Goal: Communication & Community: Connect with others

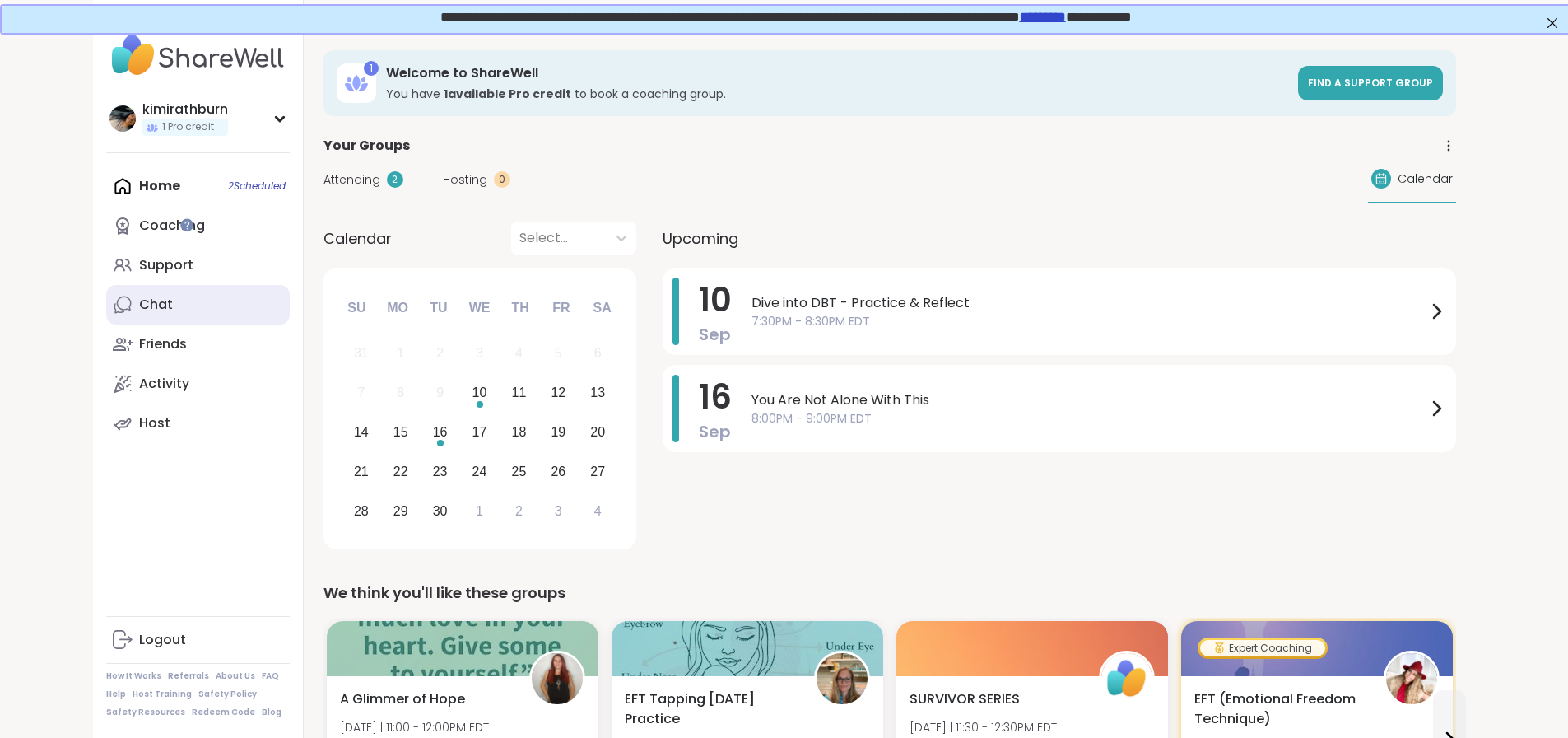
click at [106, 290] on link "Chat" at bounding box center [198, 305] width 184 height 39
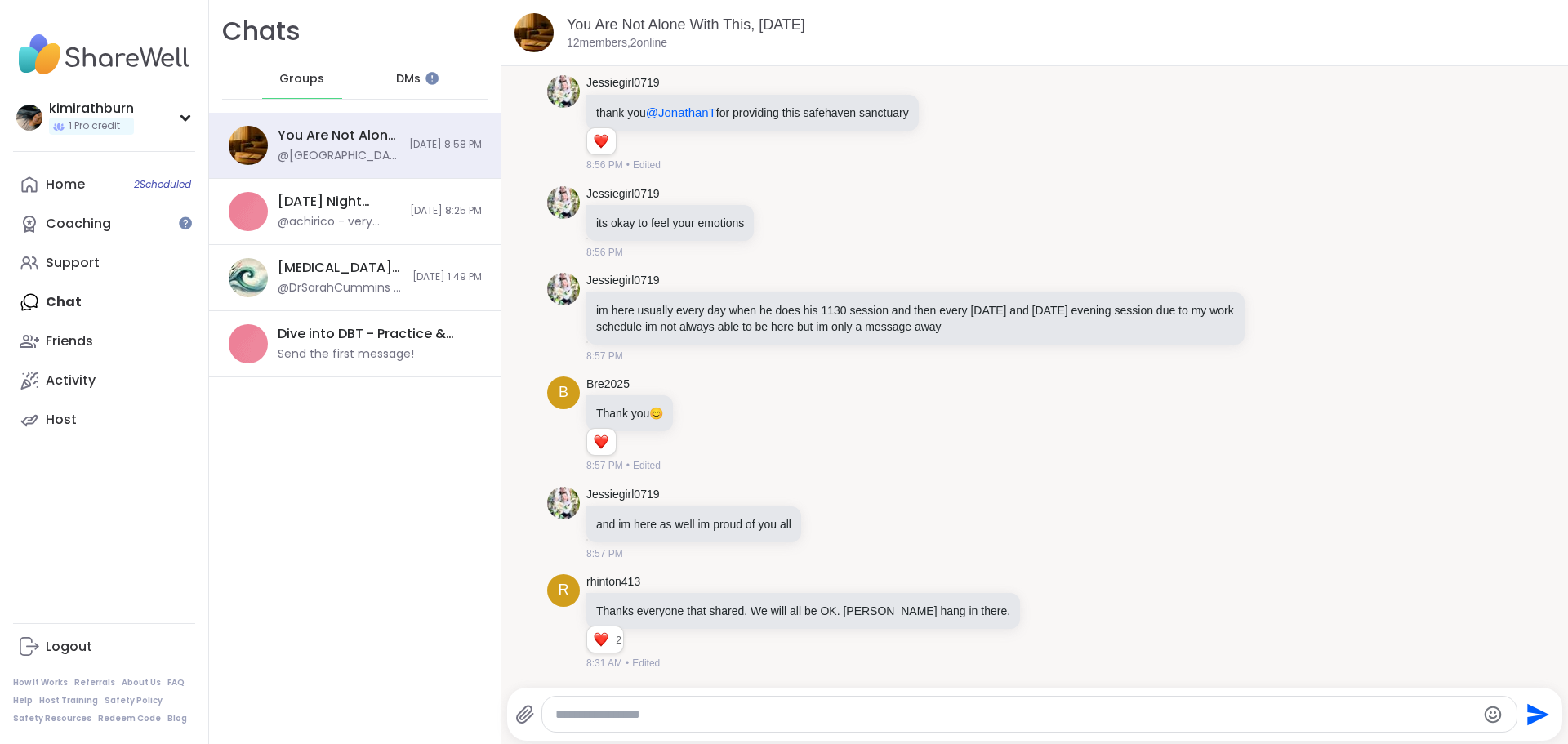
click at [412, 77] on div "DMs" at bounding box center [409, 79] width 80 height 39
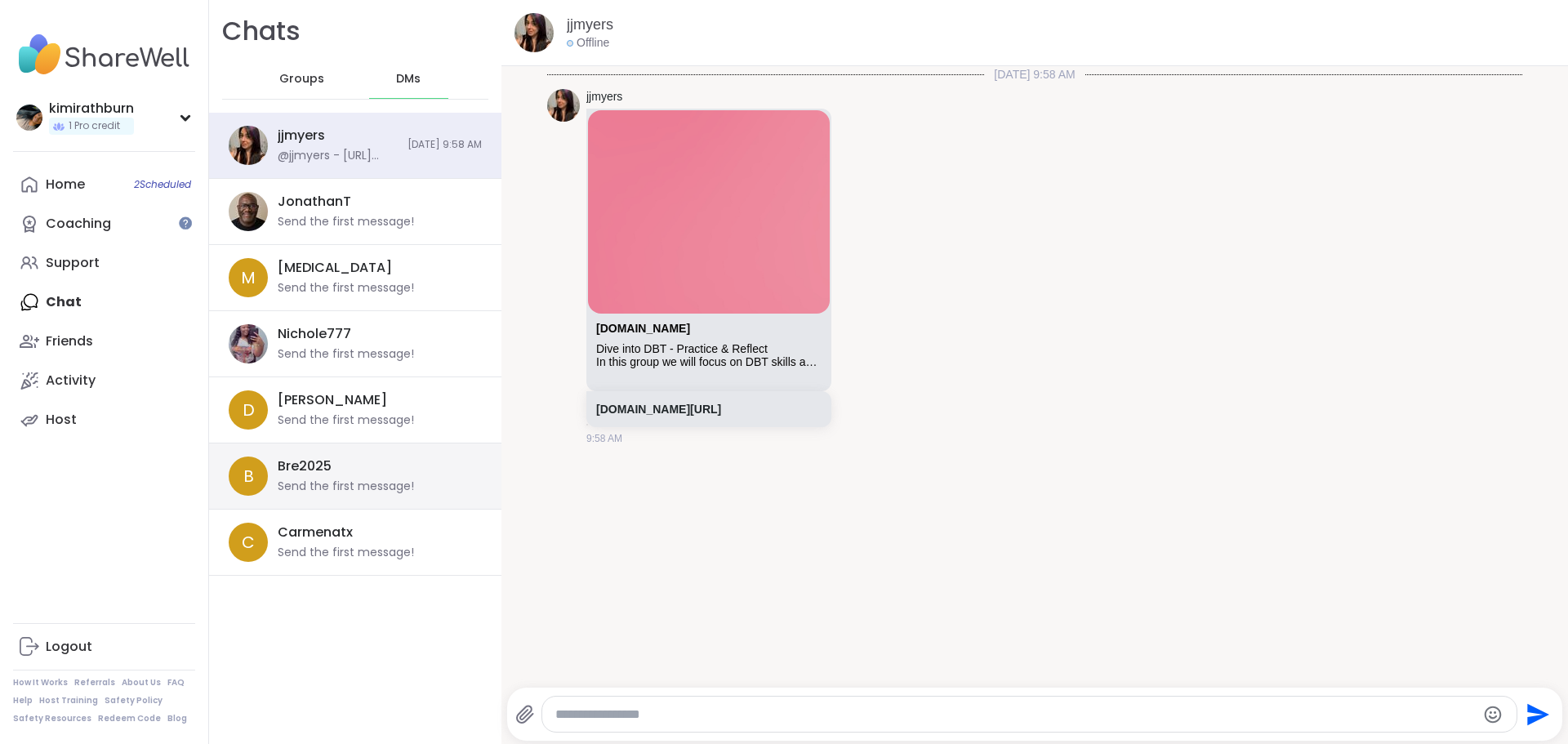
click at [429, 458] on div "Bre2025 Send the first message!" at bounding box center [375, 476] width 194 height 37
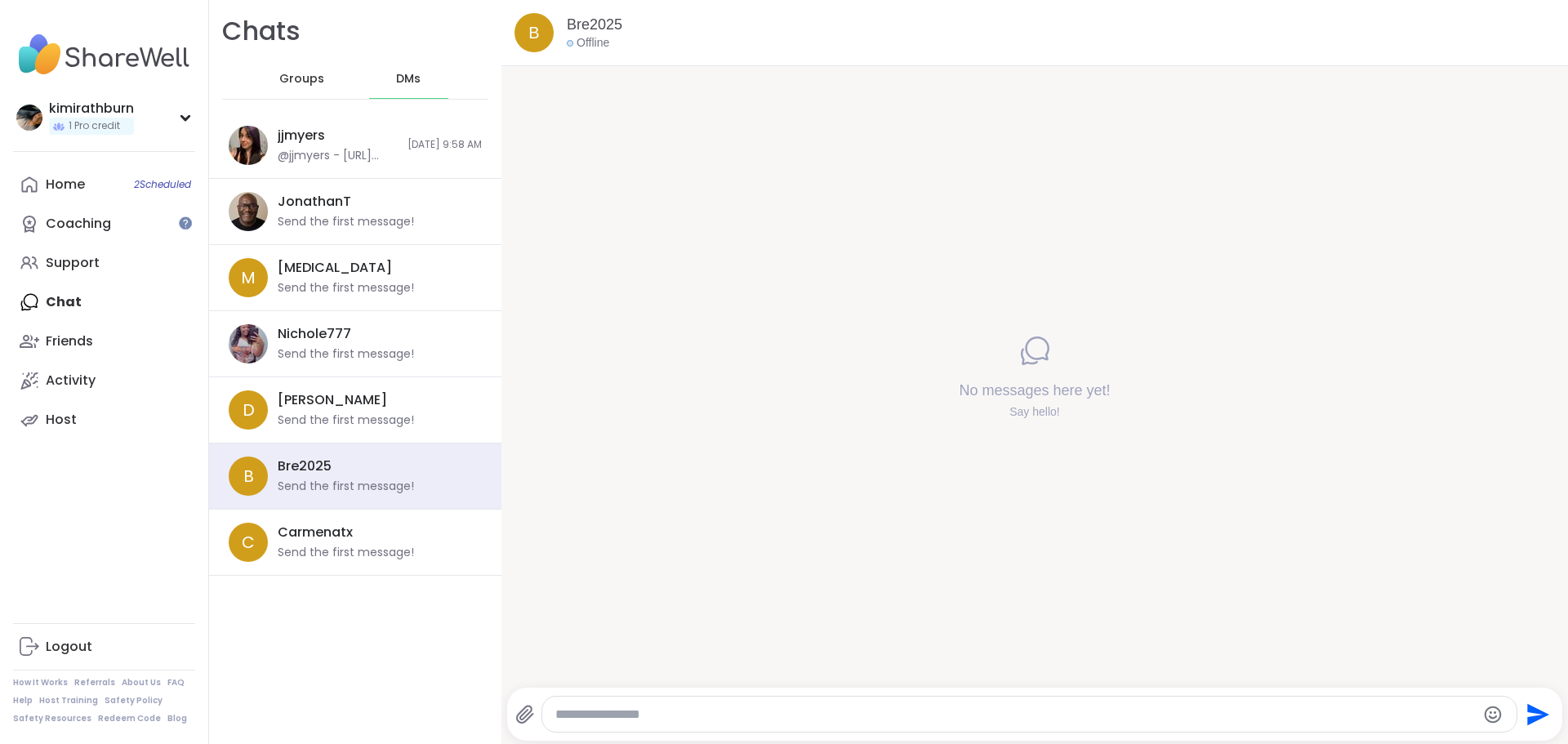
click at [674, 702] on div at bounding box center [1030, 714] width 976 height 35
click at [686, 722] on textarea "Type your message" at bounding box center [1016, 715] width 922 height 17
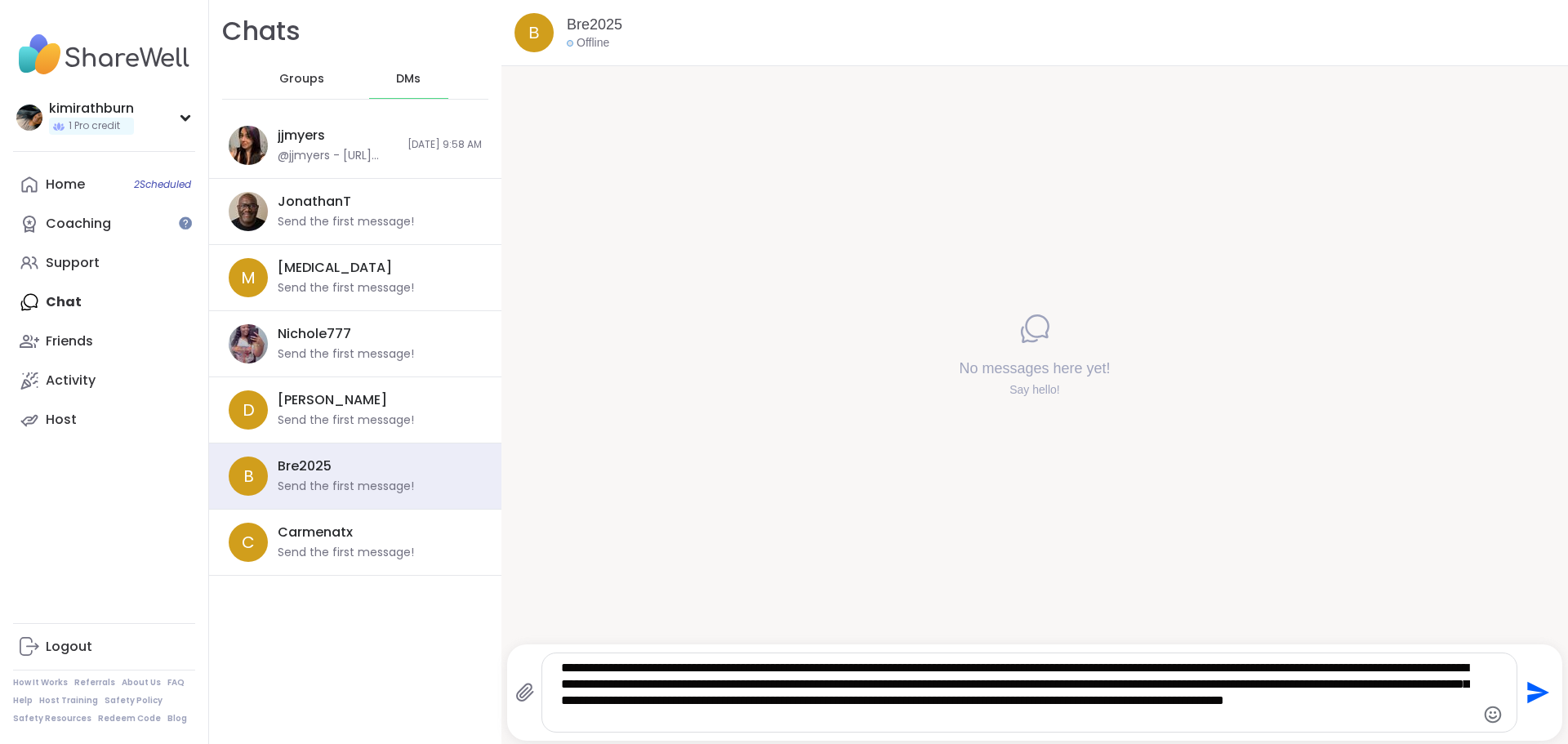
type textarea "**********"
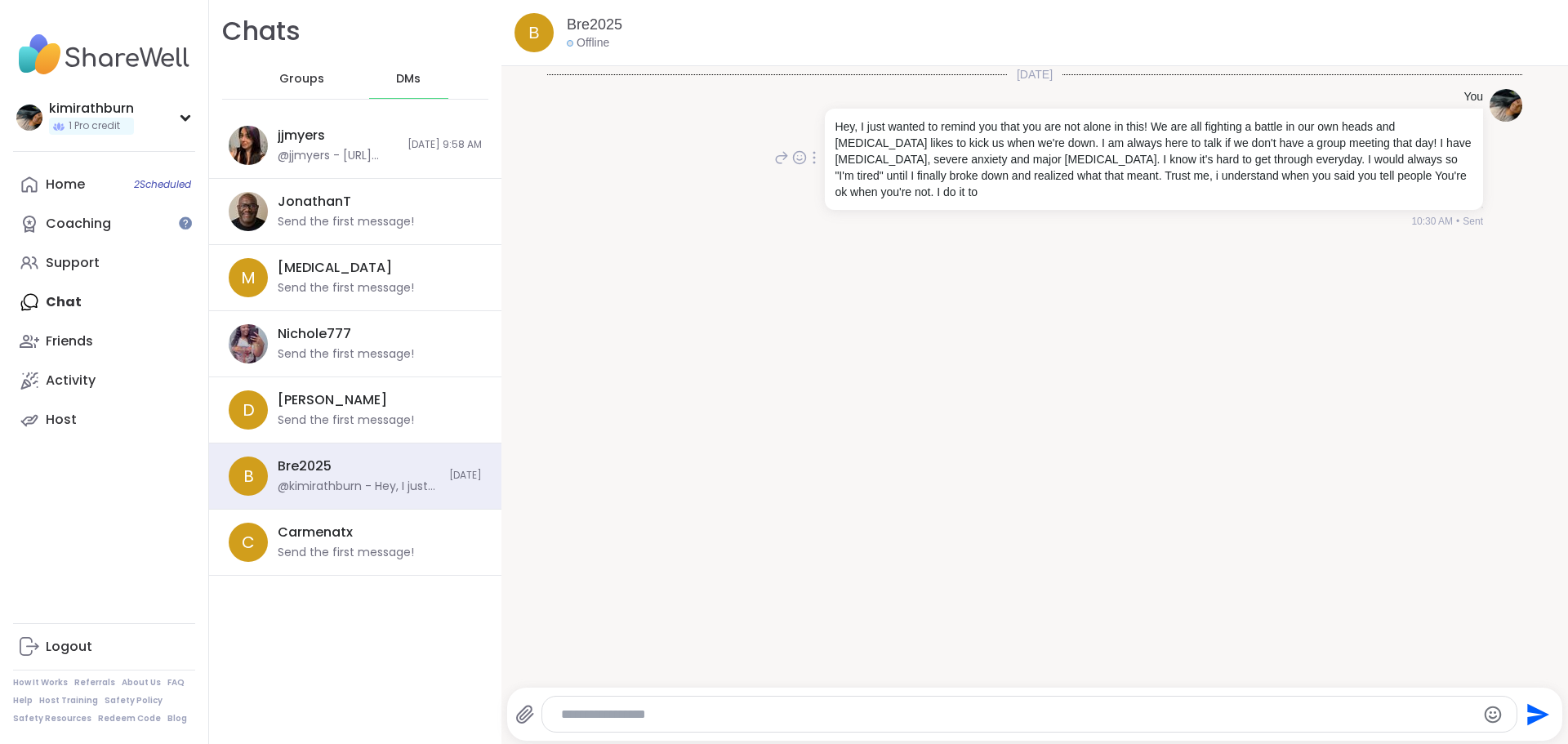
drag, startPoint x: 1212, startPoint y: 159, endPoint x: 1121, endPoint y: 154, distance: 91.1
click at [1121, 154] on p "Hey, I just wanted to remind you that you are not alone in this! We are all fig…" at bounding box center [1154, 159] width 639 height 82
click at [807, 167] on div at bounding box center [815, 157] width 15 height 20
click at [826, 180] on icon at bounding box center [834, 181] width 17 height 17
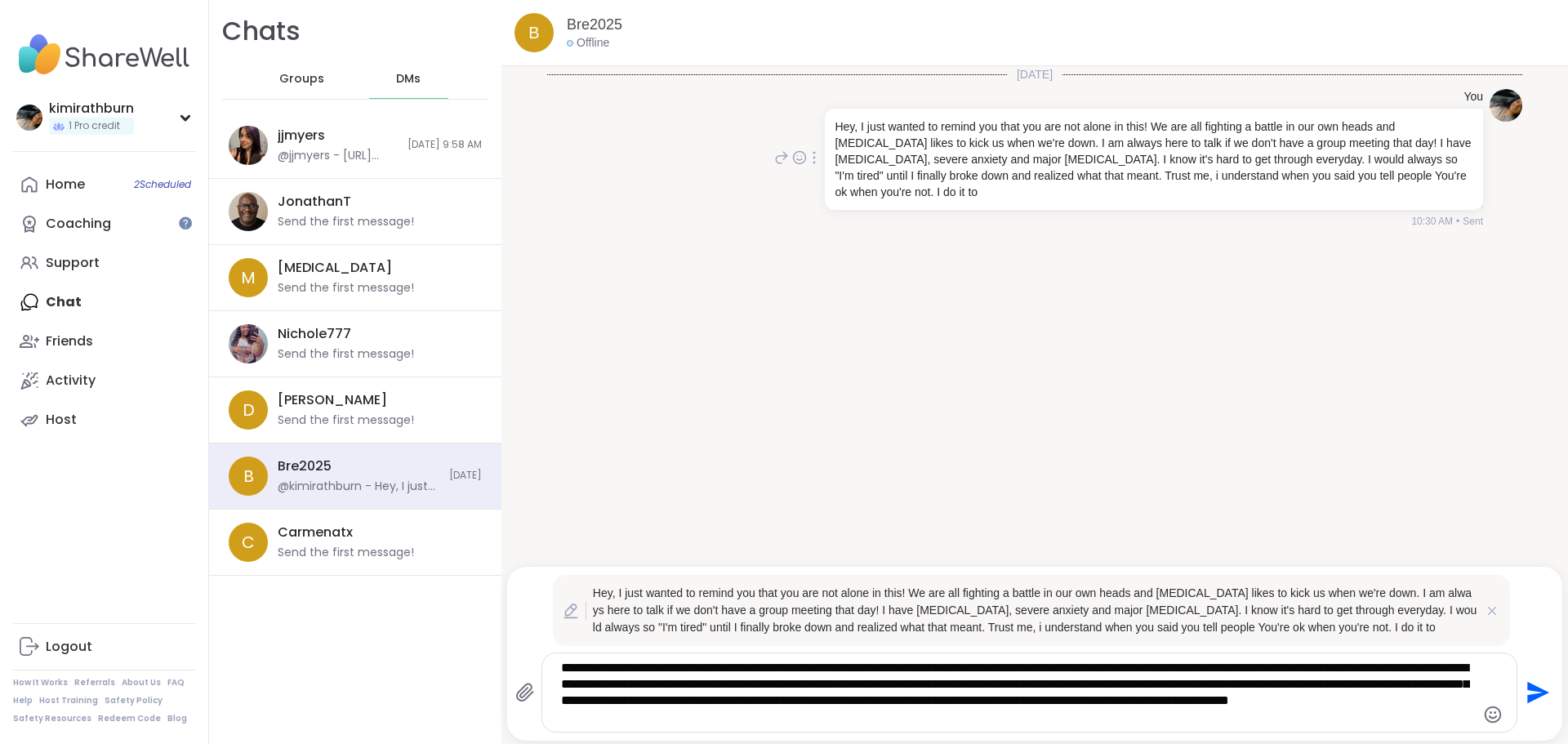
click at [711, 706] on textarea "**********" at bounding box center [1016, 693] width 910 height 65
type textarea "**********"
click at [1526, 686] on icon "Send" at bounding box center [1536, 693] width 26 height 26
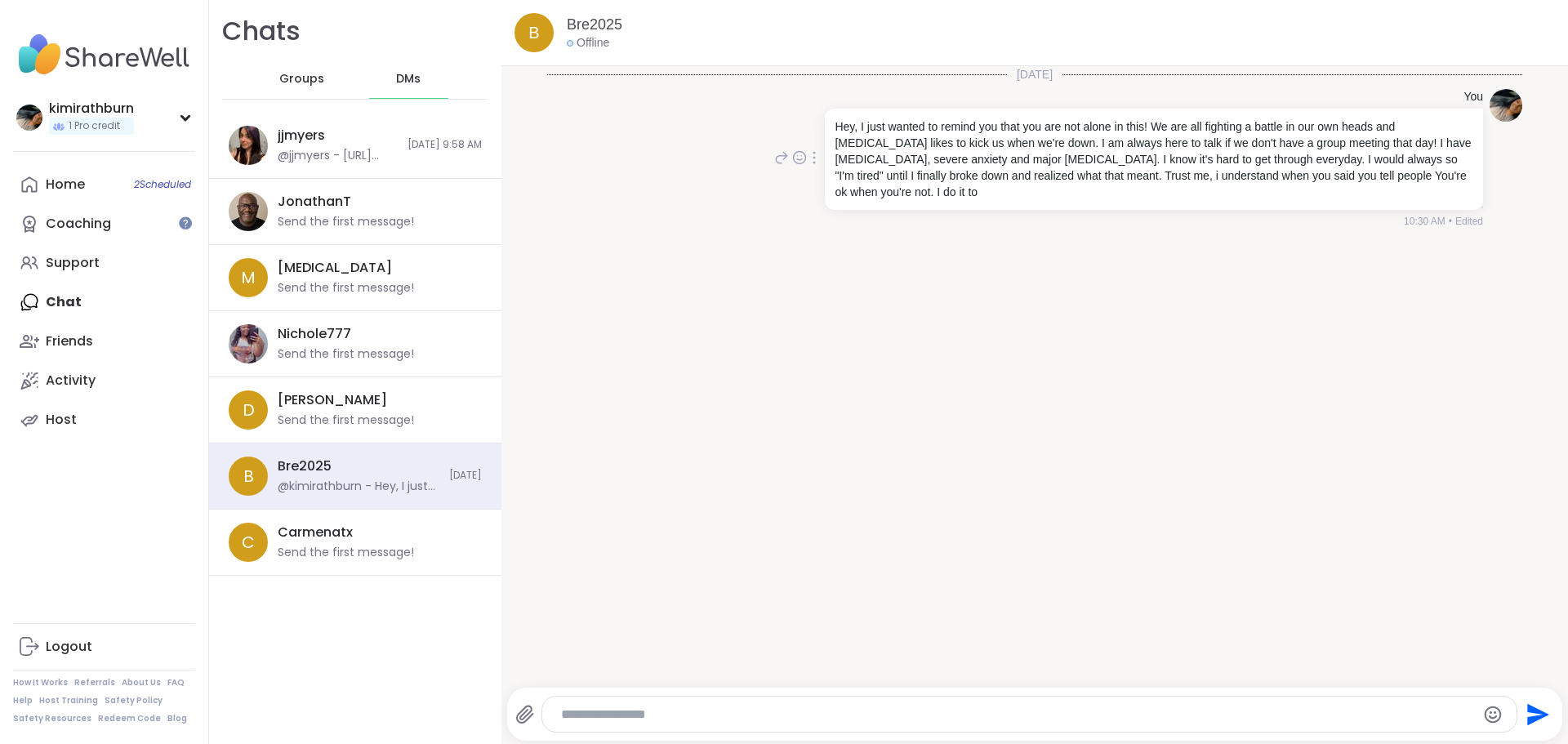
click at [1455, 221] on span "Edited" at bounding box center [1469, 221] width 28 height 15
click at [807, 153] on div at bounding box center [815, 157] width 15 height 20
click at [826, 173] on icon at bounding box center [834, 181] width 17 height 17
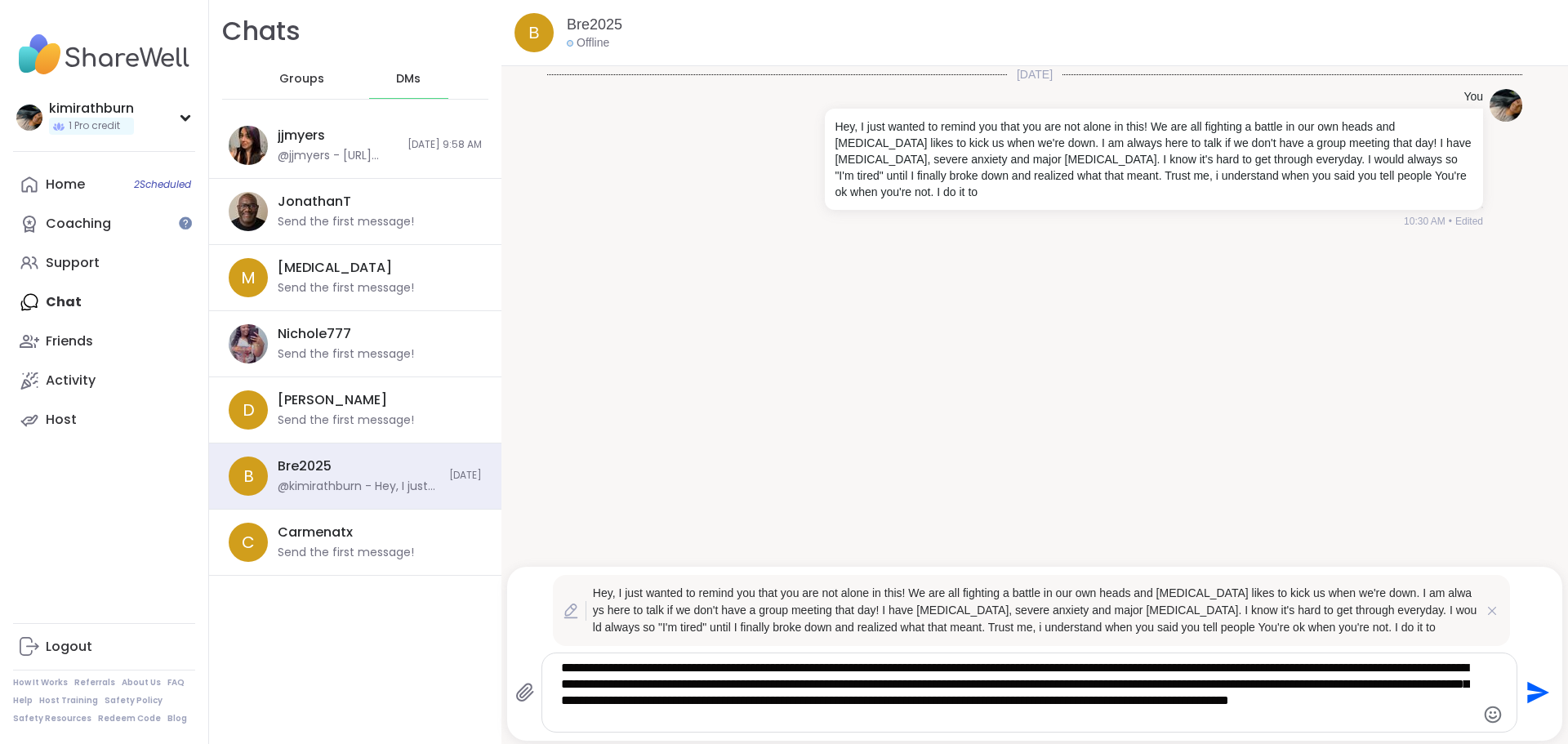
click at [704, 708] on textarea "**********" at bounding box center [1016, 693] width 910 height 65
type textarea "**********"
click at [1527, 695] on icon "Send" at bounding box center [1538, 693] width 22 height 22
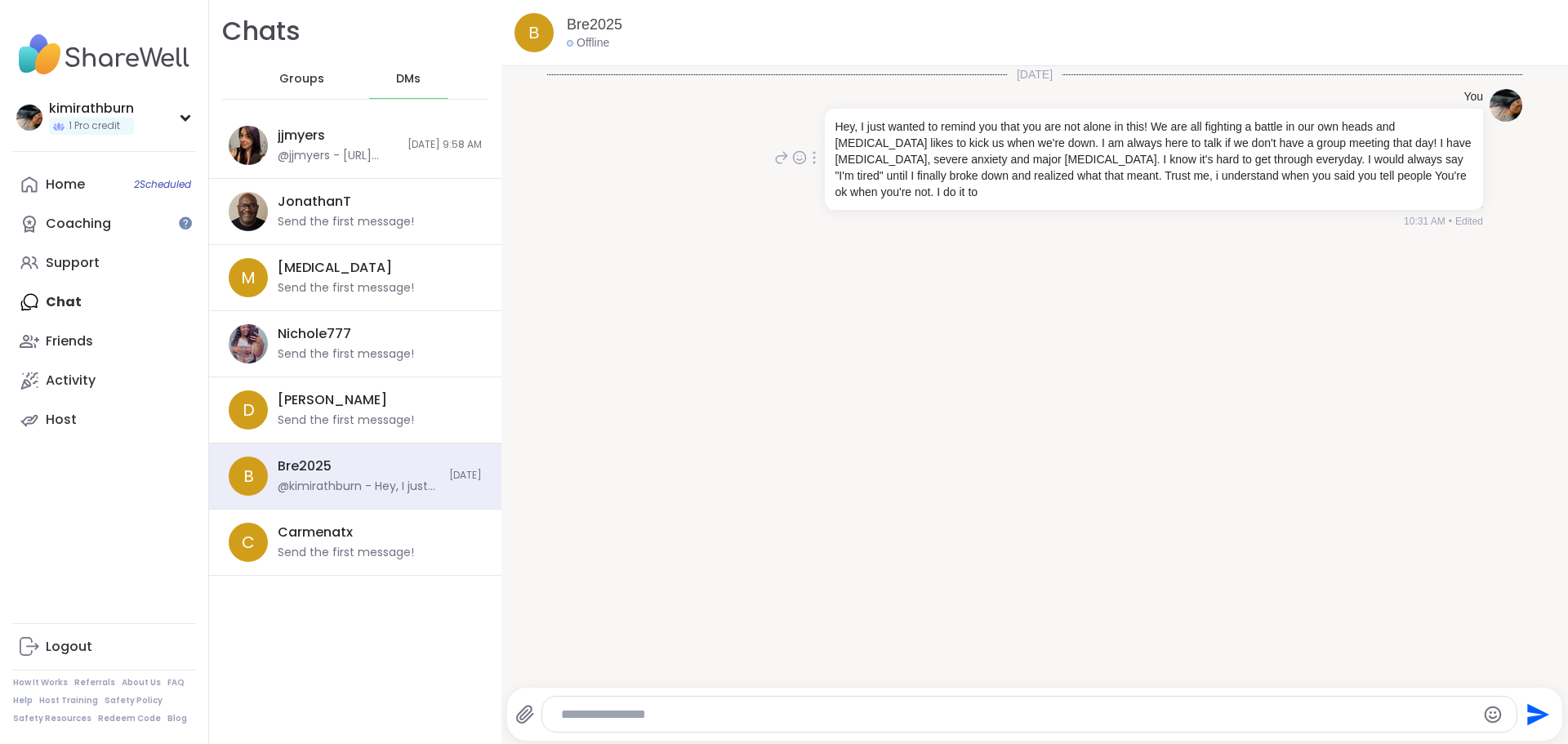
drag, startPoint x: 993, startPoint y: 136, endPoint x: 972, endPoint y: 185, distance: 53.3
click at [972, 185] on p "Hey, I just wanted to remind you that you are not alone in this! We are all fig…" at bounding box center [1154, 159] width 639 height 82
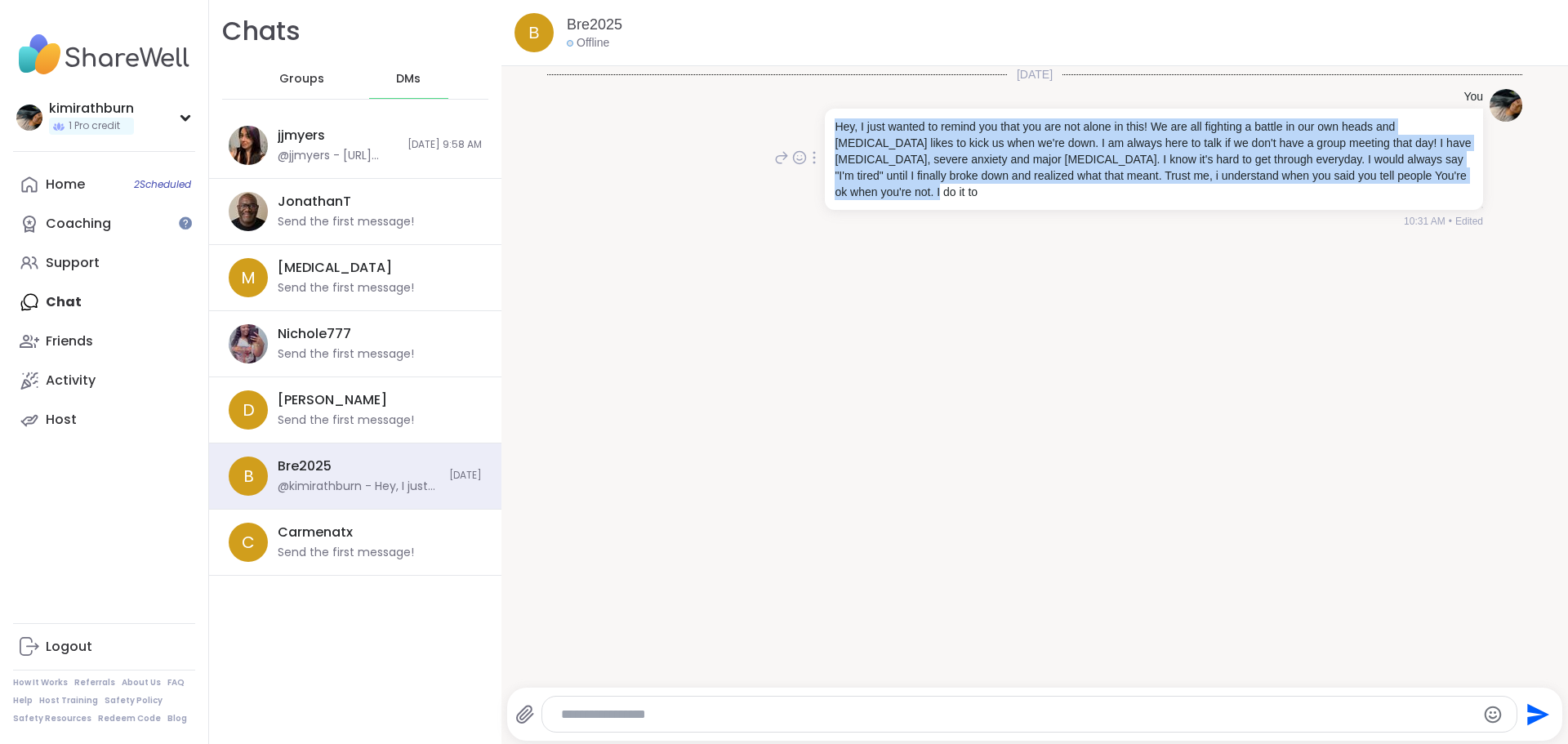
drag, startPoint x: 957, startPoint y: 193, endPoint x: 817, endPoint y: 109, distance: 163.3
click at [822, 109] on div "Hey, I just wanted to remind you that you are not alone in this! We are all fig…" at bounding box center [1152, 159] width 661 height 101
copy p "Hey, I just wanted to remind you that you are not alone in this! We are all fig…"
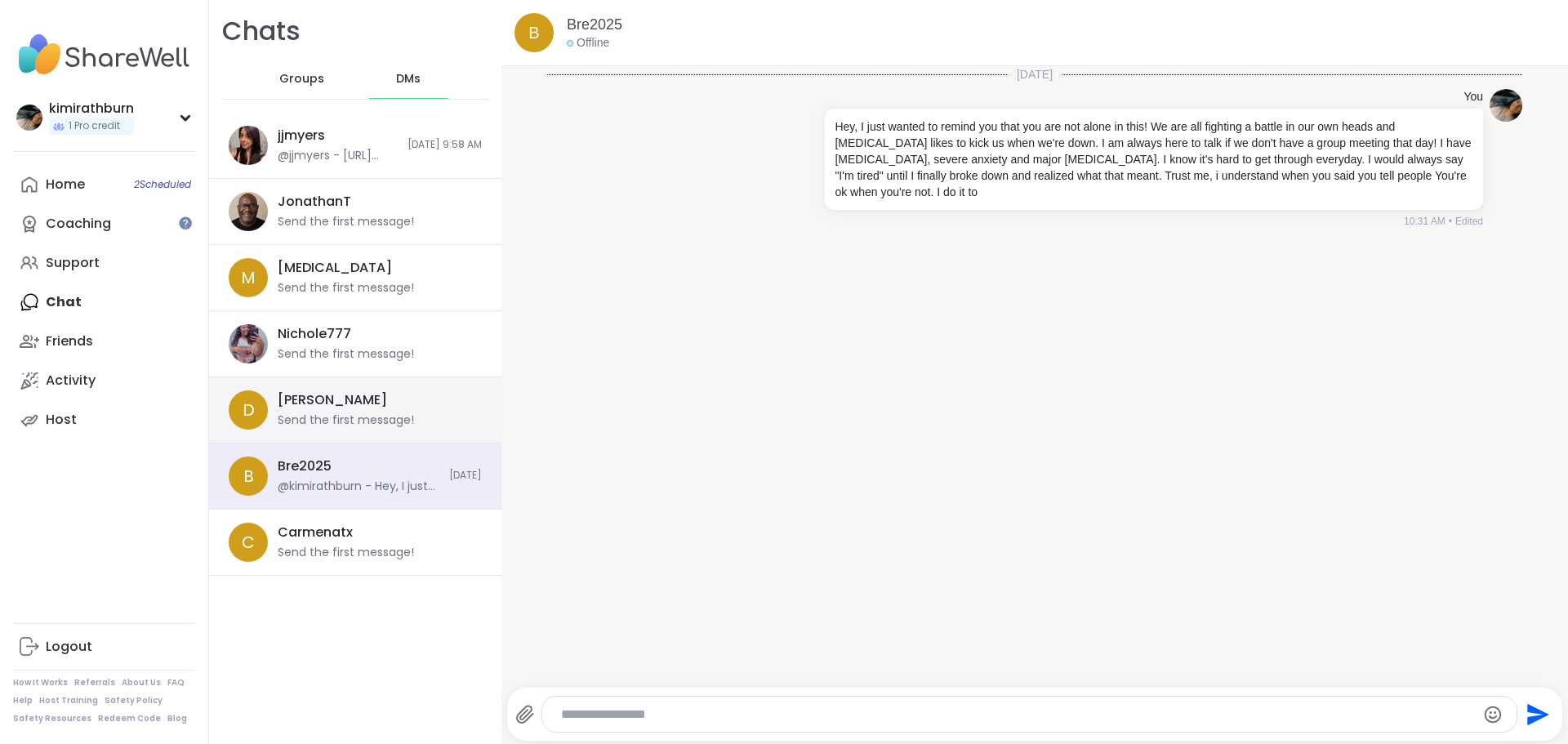
click at [374, 415] on div "Send the first message!" at bounding box center [346, 421] width 137 height 17
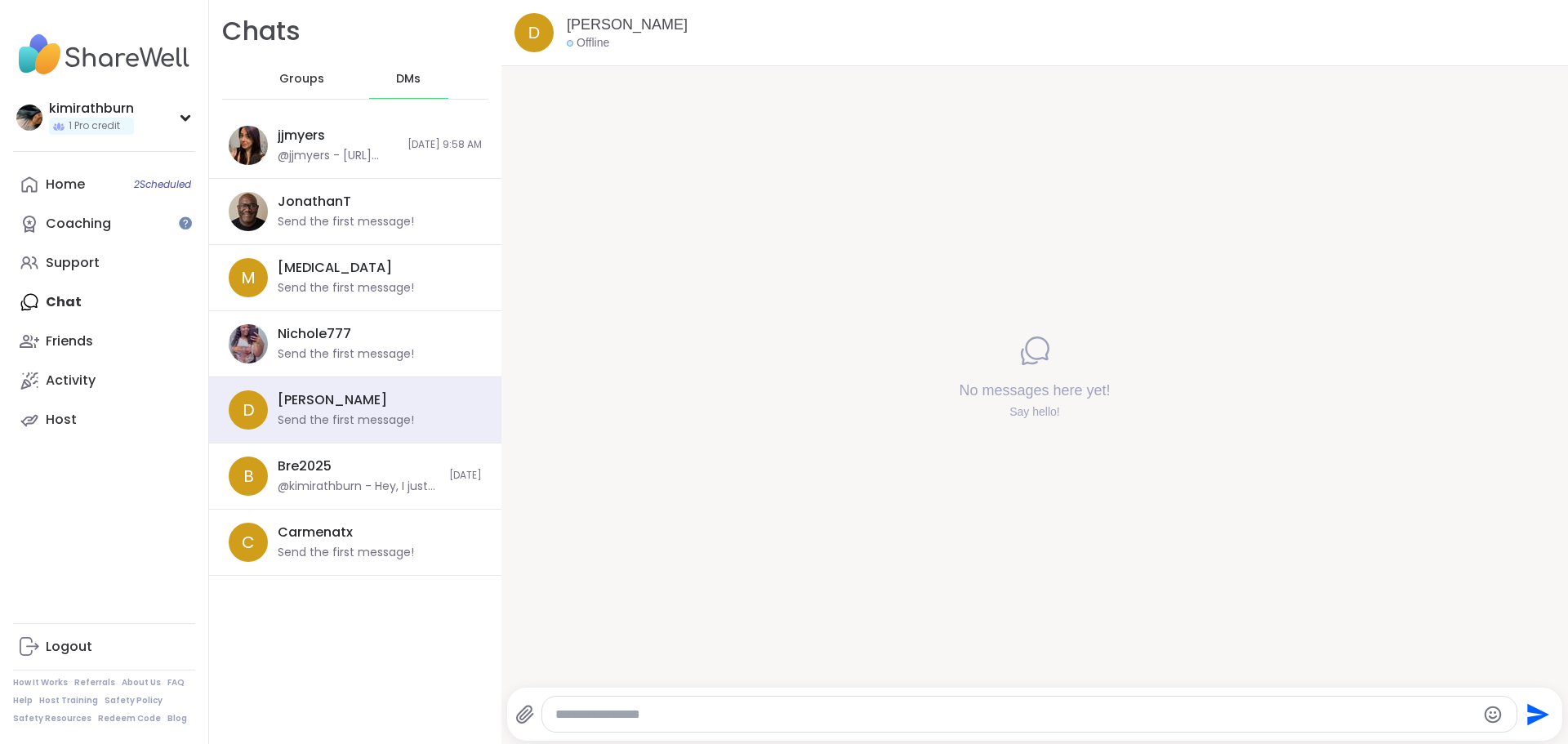
paste textarea "**********"
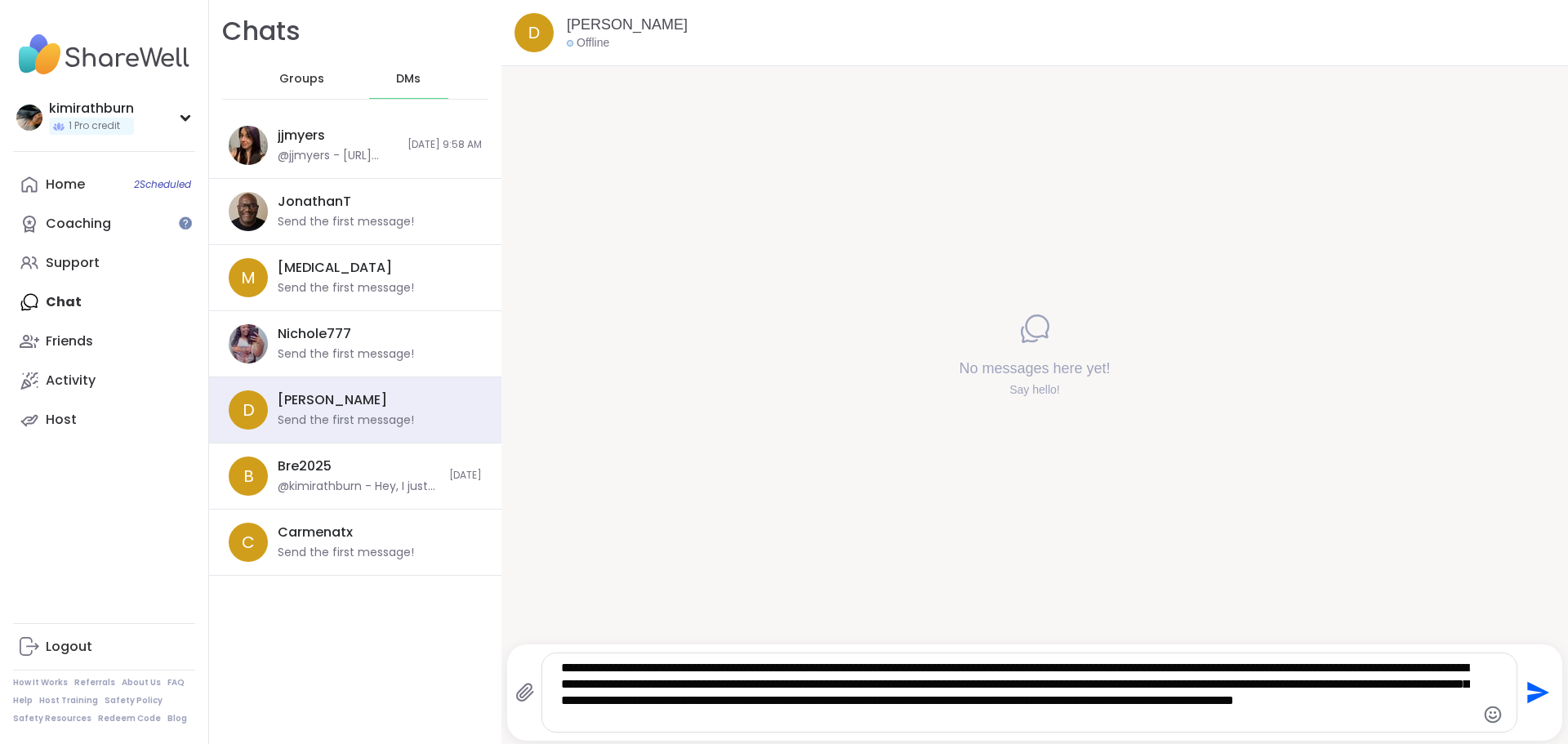
drag, startPoint x: 997, startPoint y: 724, endPoint x: 1109, endPoint y: 697, distance: 115.2
click at [1109, 697] on textarea "**********" at bounding box center [1016, 693] width 910 height 65
type textarea "**********"
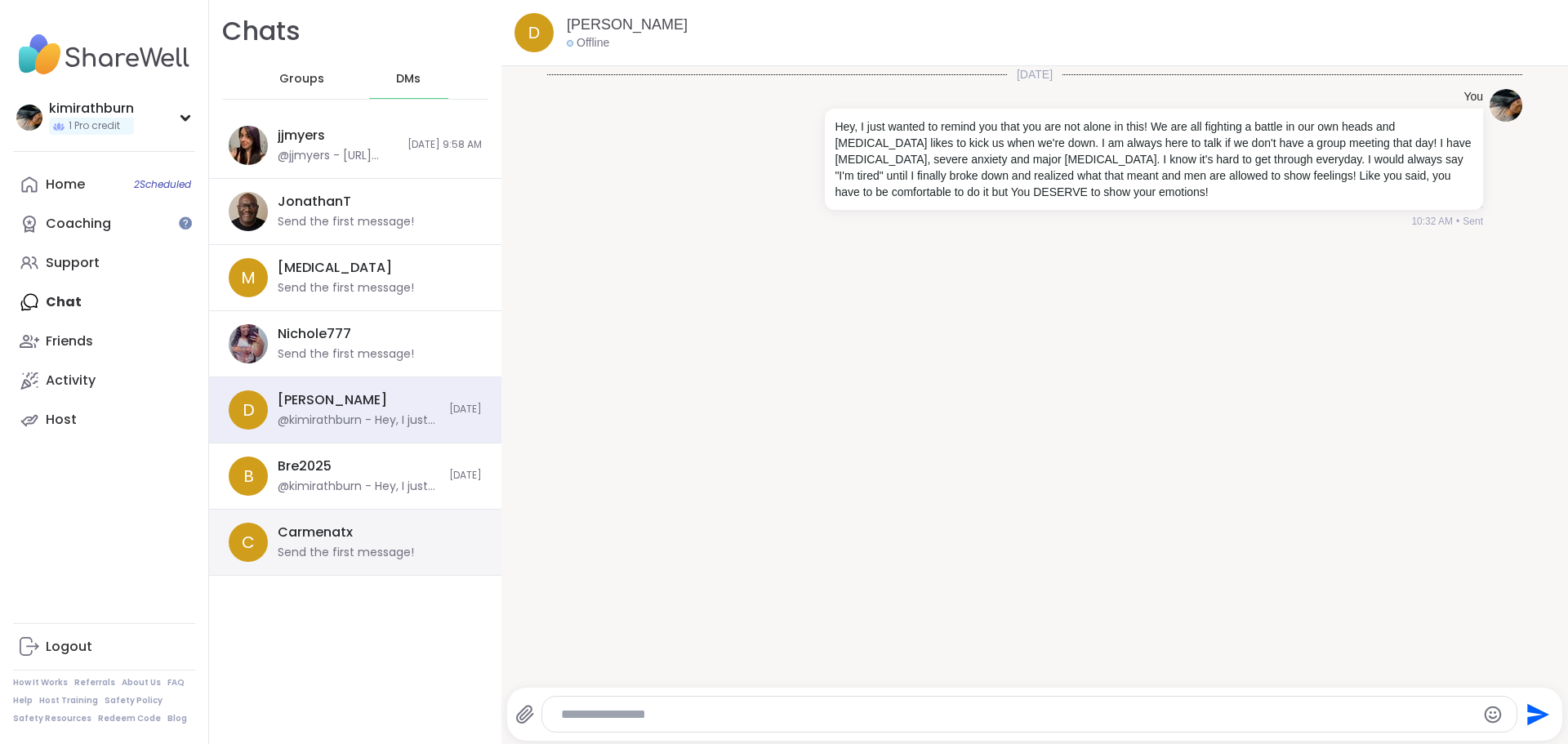
click at [378, 540] on div "Carmenatx Send the first message!" at bounding box center [375, 542] width 194 height 37
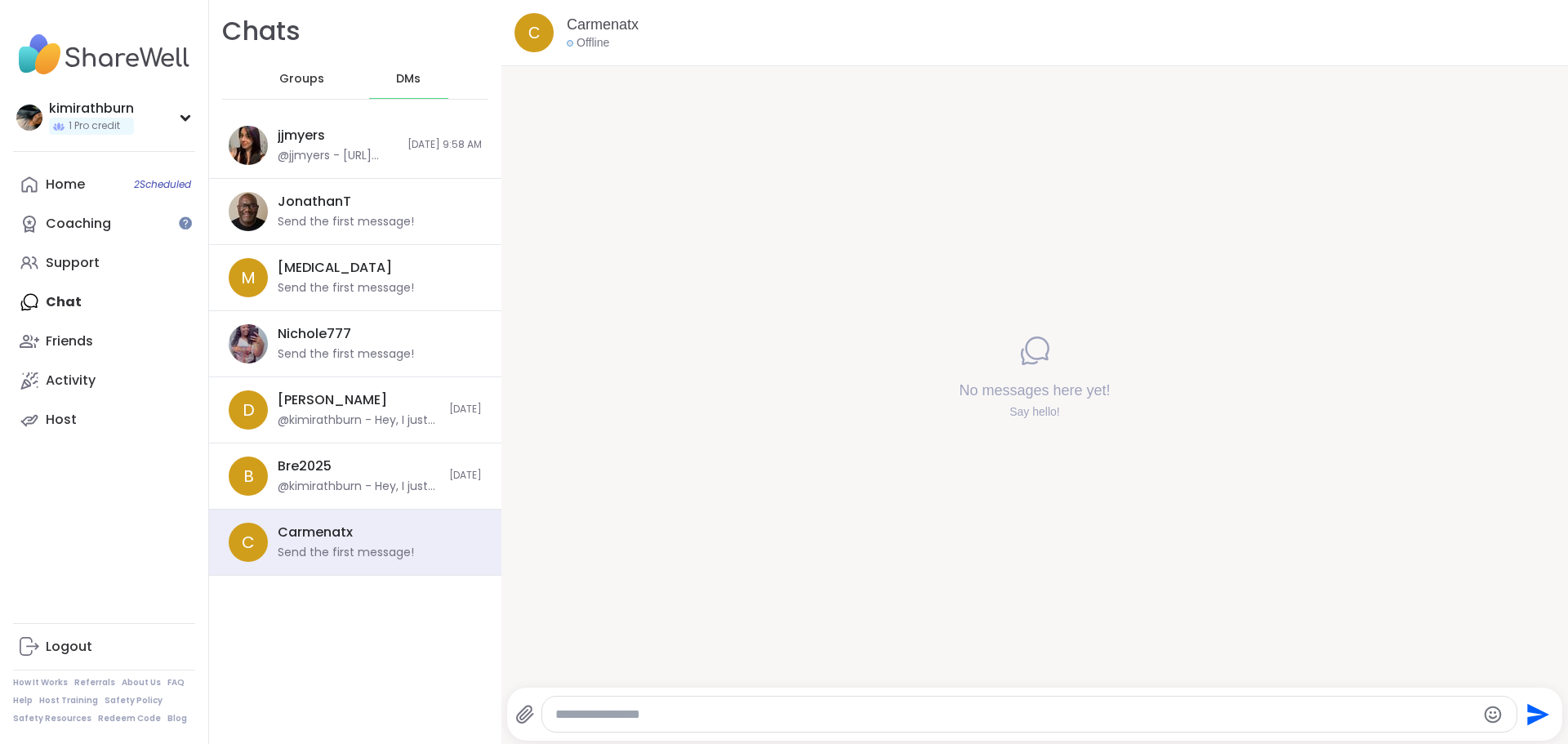
click at [632, 727] on div at bounding box center [1030, 714] width 976 height 35
click at [639, 720] on textarea "Type your message" at bounding box center [1016, 715] width 922 height 17
paste textarea "**********"
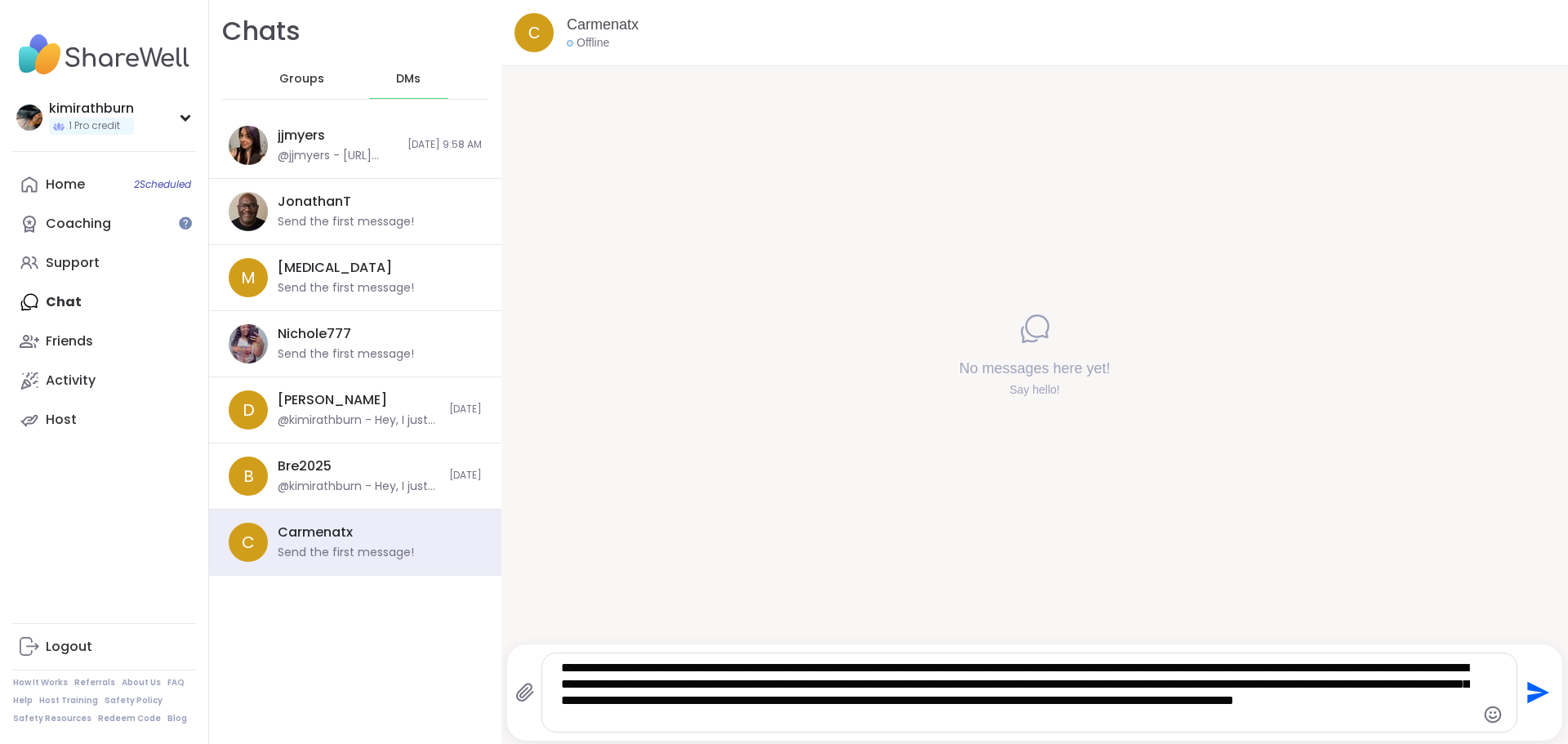
drag, startPoint x: 1224, startPoint y: 724, endPoint x: 1240, endPoint y: 695, distance: 33.1
click at [1240, 695] on textarea "**********" at bounding box center [1016, 693] width 910 height 65
type textarea "**********"
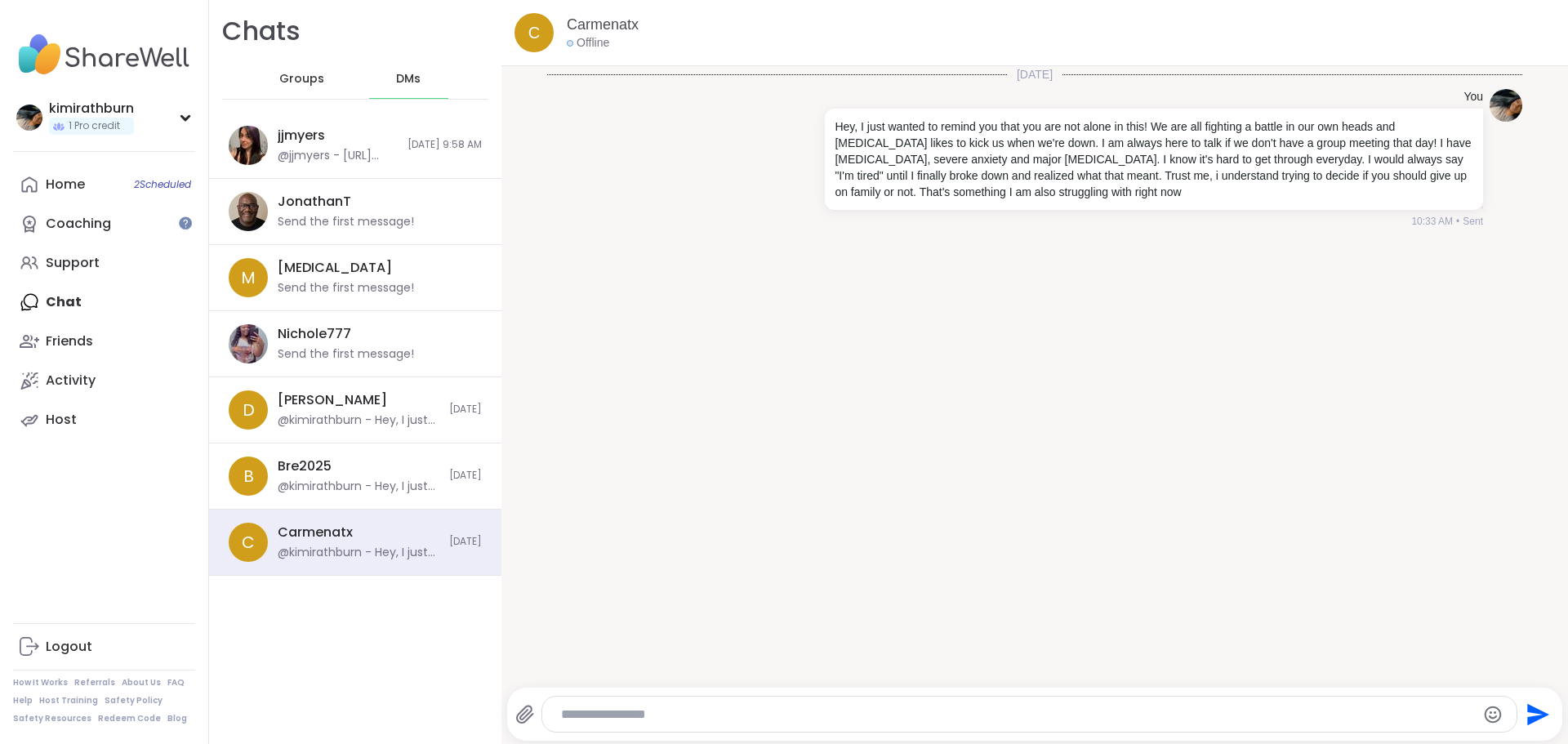
click at [302, 79] on span "Groups" at bounding box center [301, 79] width 45 height 17
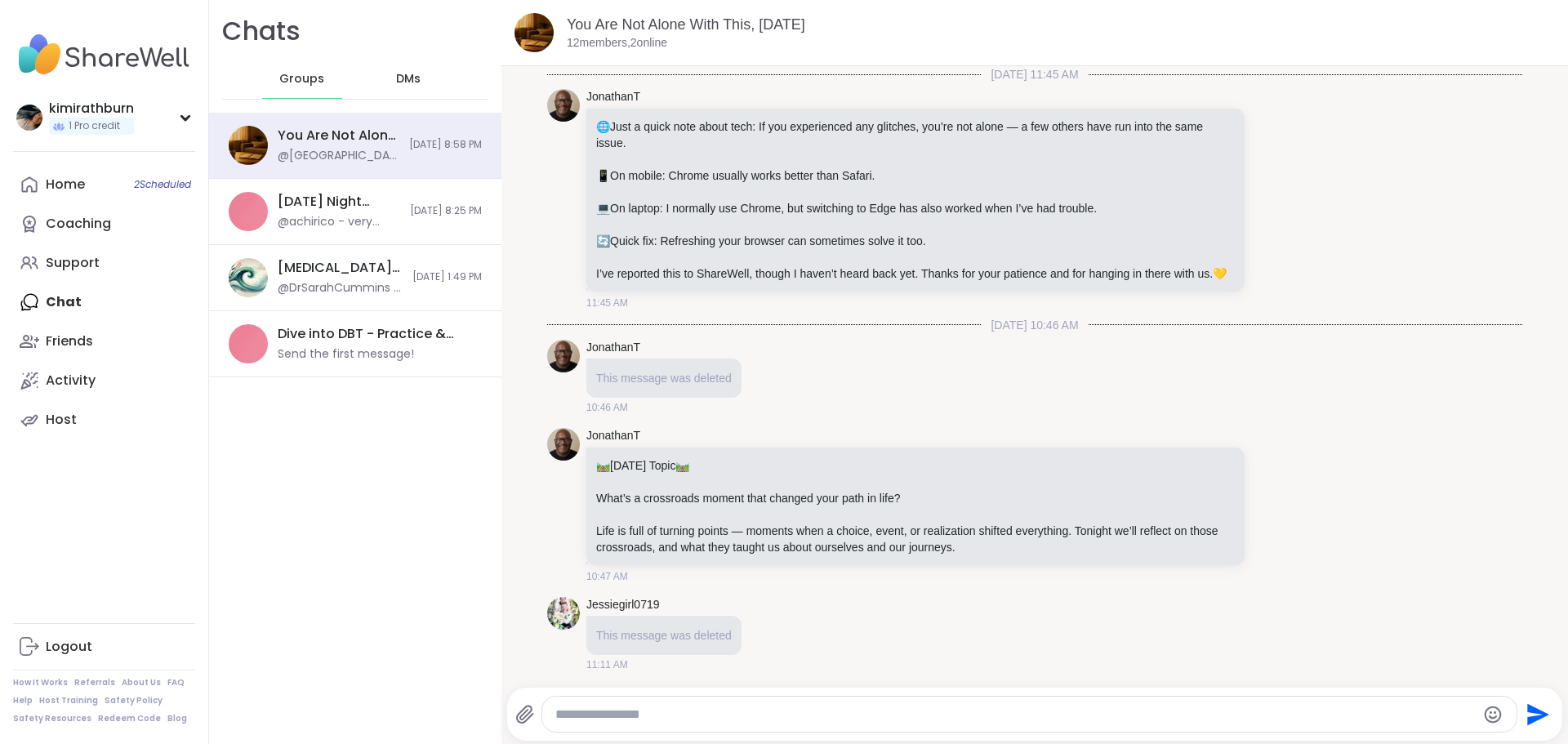
click at [317, 169] on div "You Are Not Alone With This, [DATE] @rhinton413 - Thanks everyone that shared. …" at bounding box center [355, 145] width 292 height 66
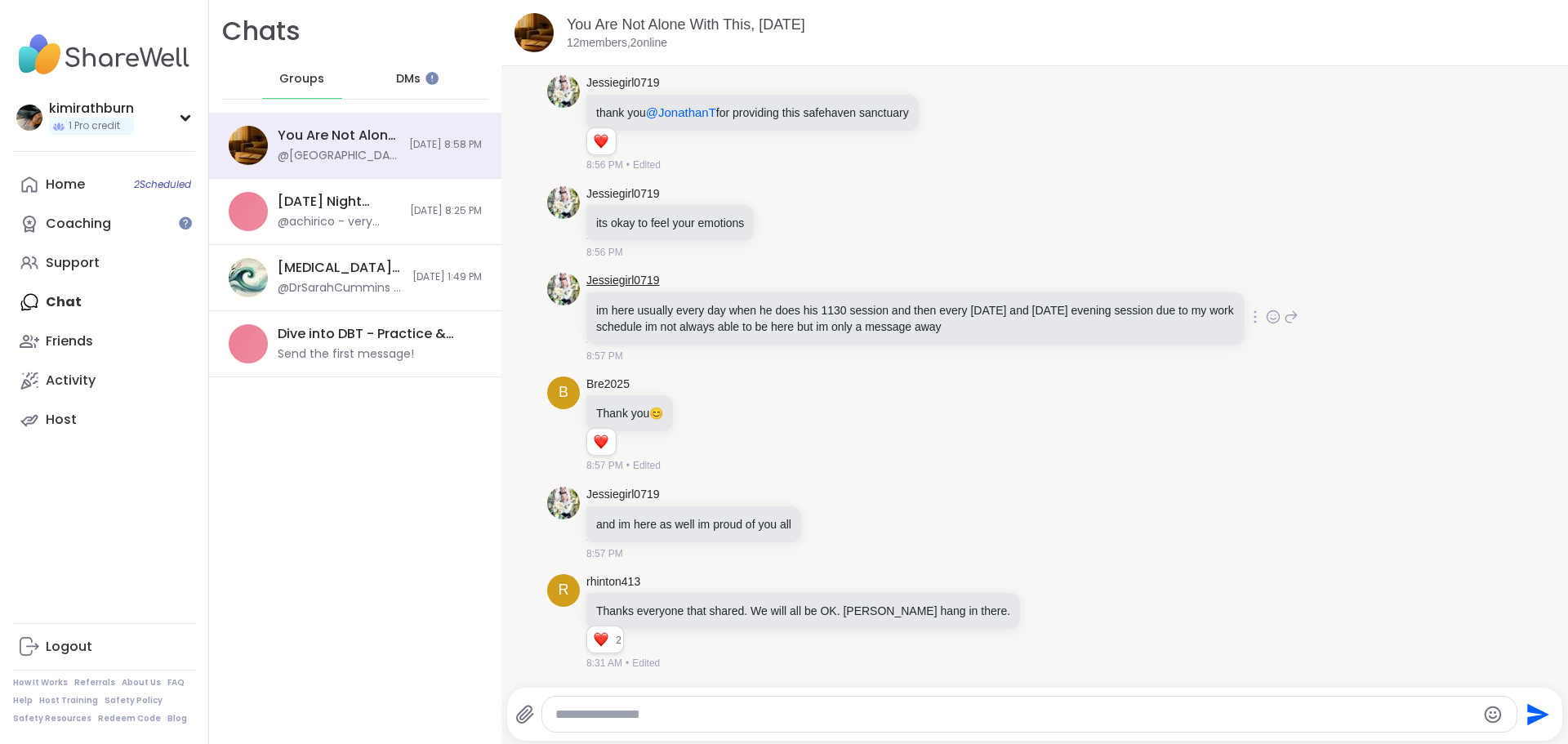
click at [631, 279] on link "Jessiegirl0719" at bounding box center [623, 281] width 73 height 17
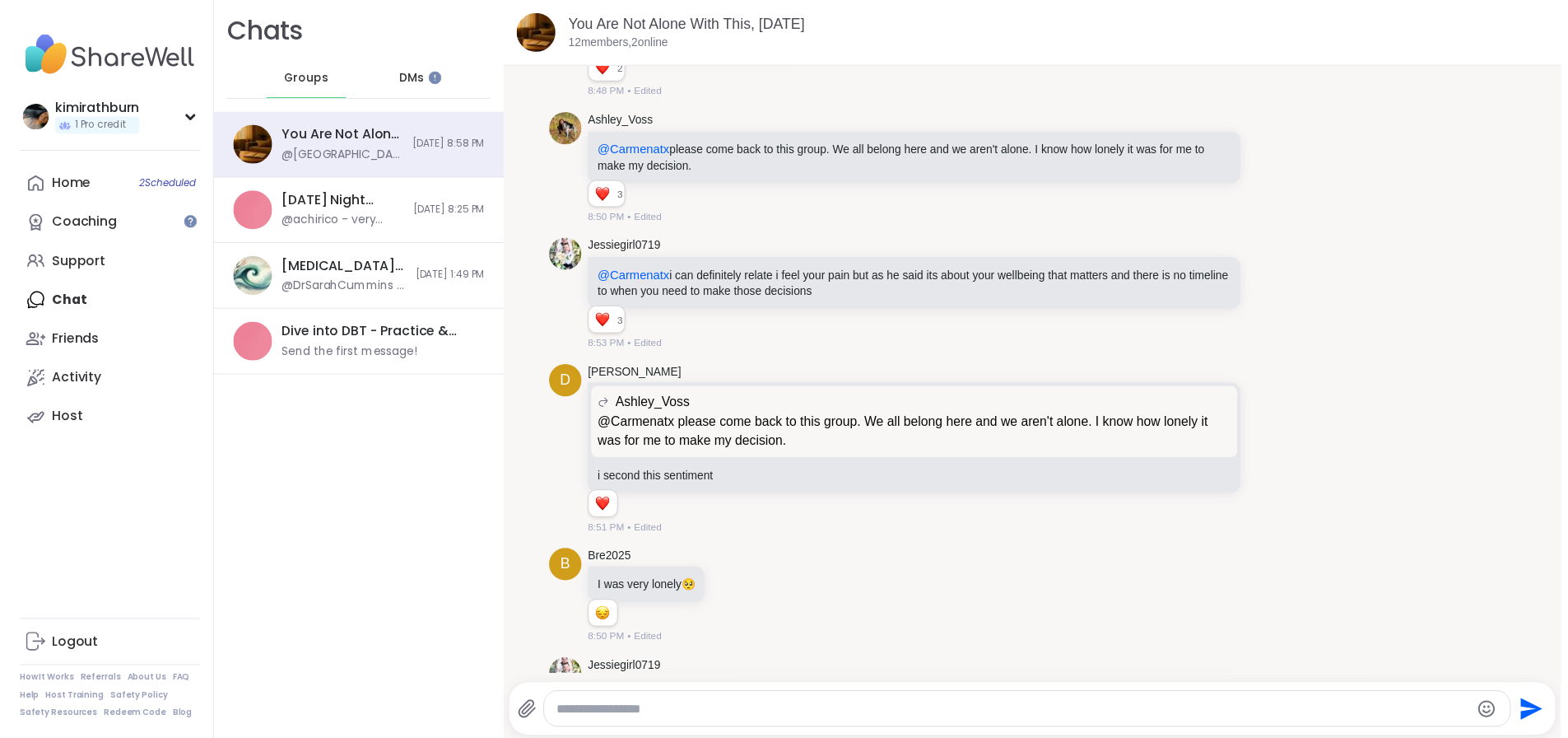
scroll to position [13056, 0]
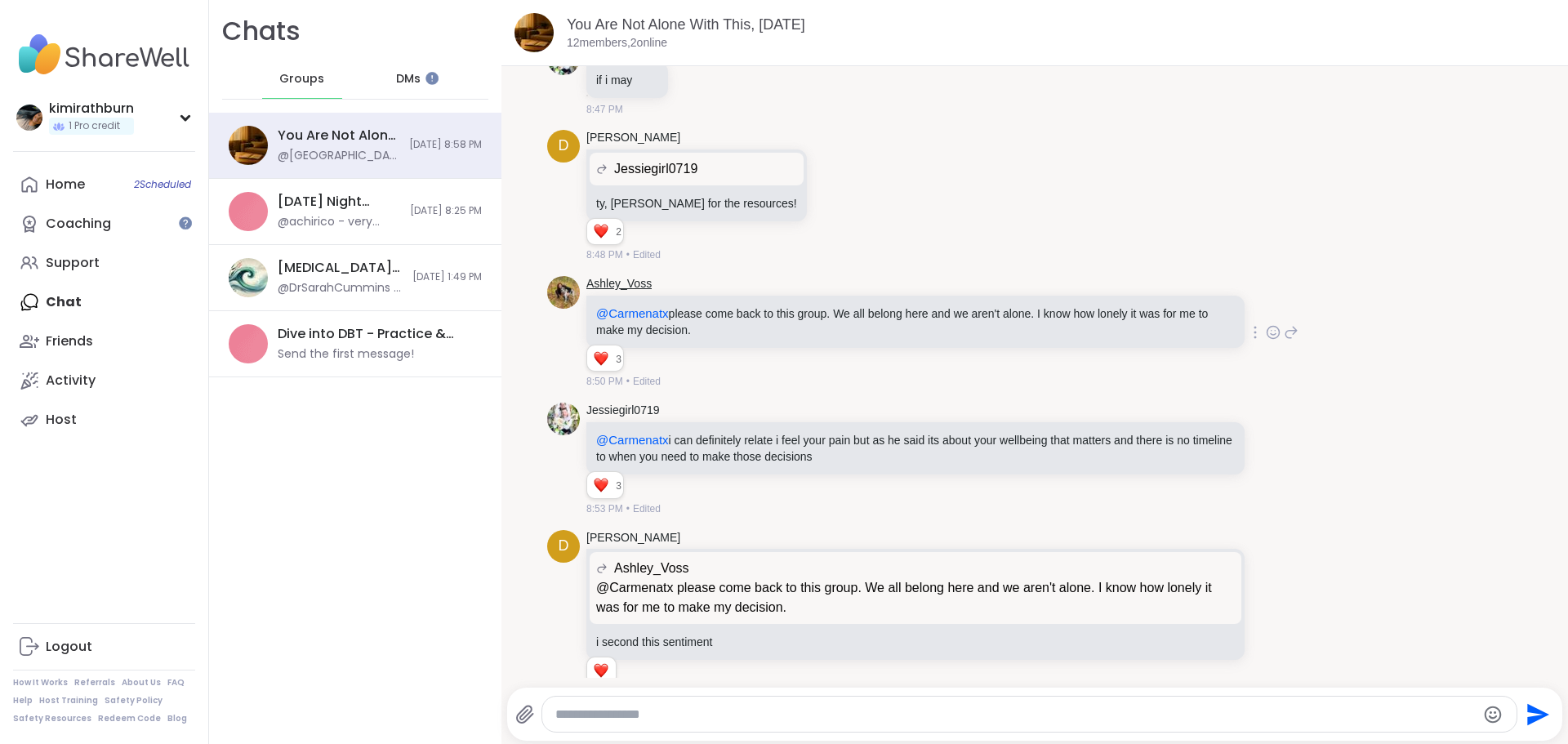
click at [598, 292] on link "Ashley_Voss" at bounding box center [619, 285] width 65 height 17
click at [71, 188] on div "Home 2 Scheduled" at bounding box center [65, 184] width 39 height 18
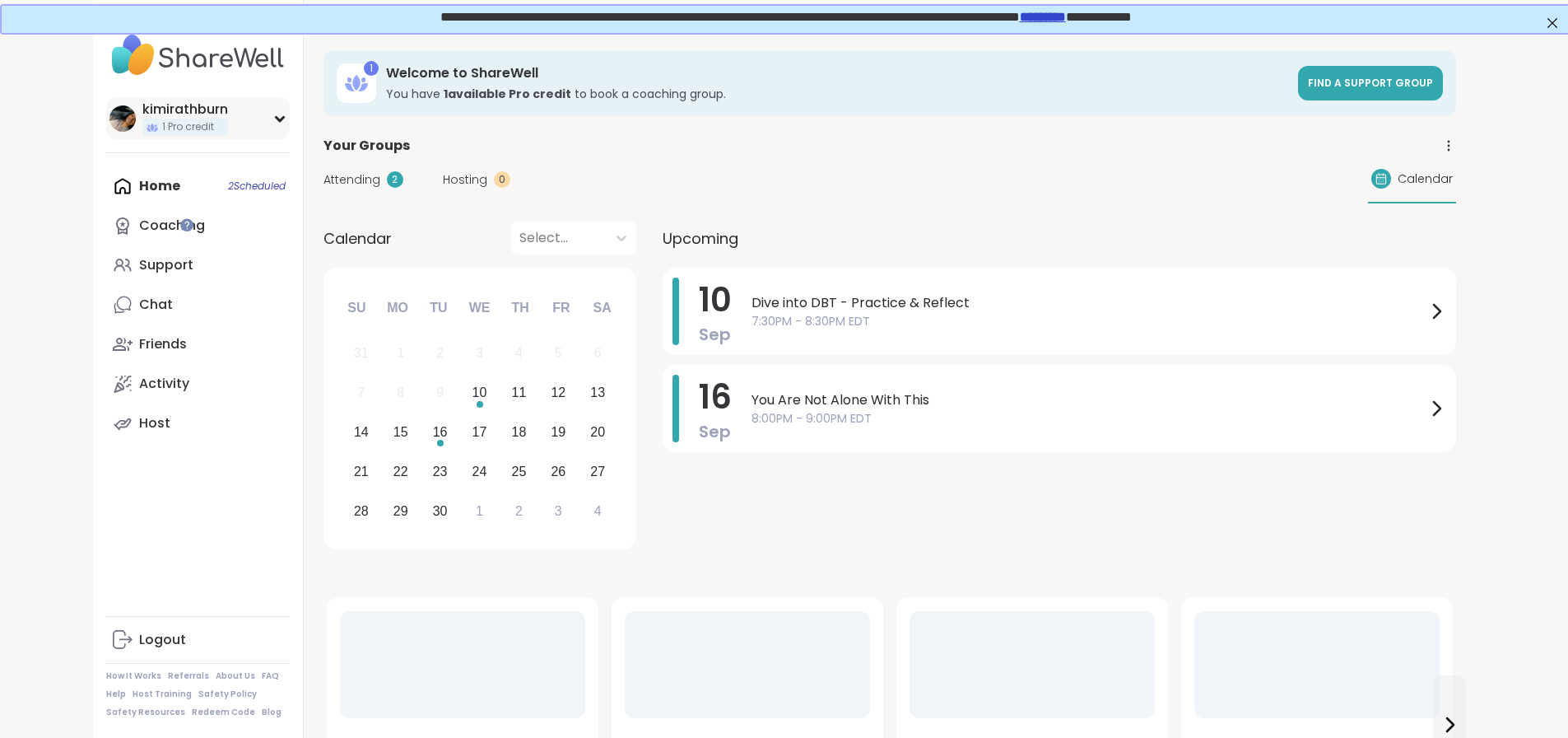
click at [147, 112] on div "kimirathburn 1 Pro credit" at bounding box center [198, 118] width 184 height 42
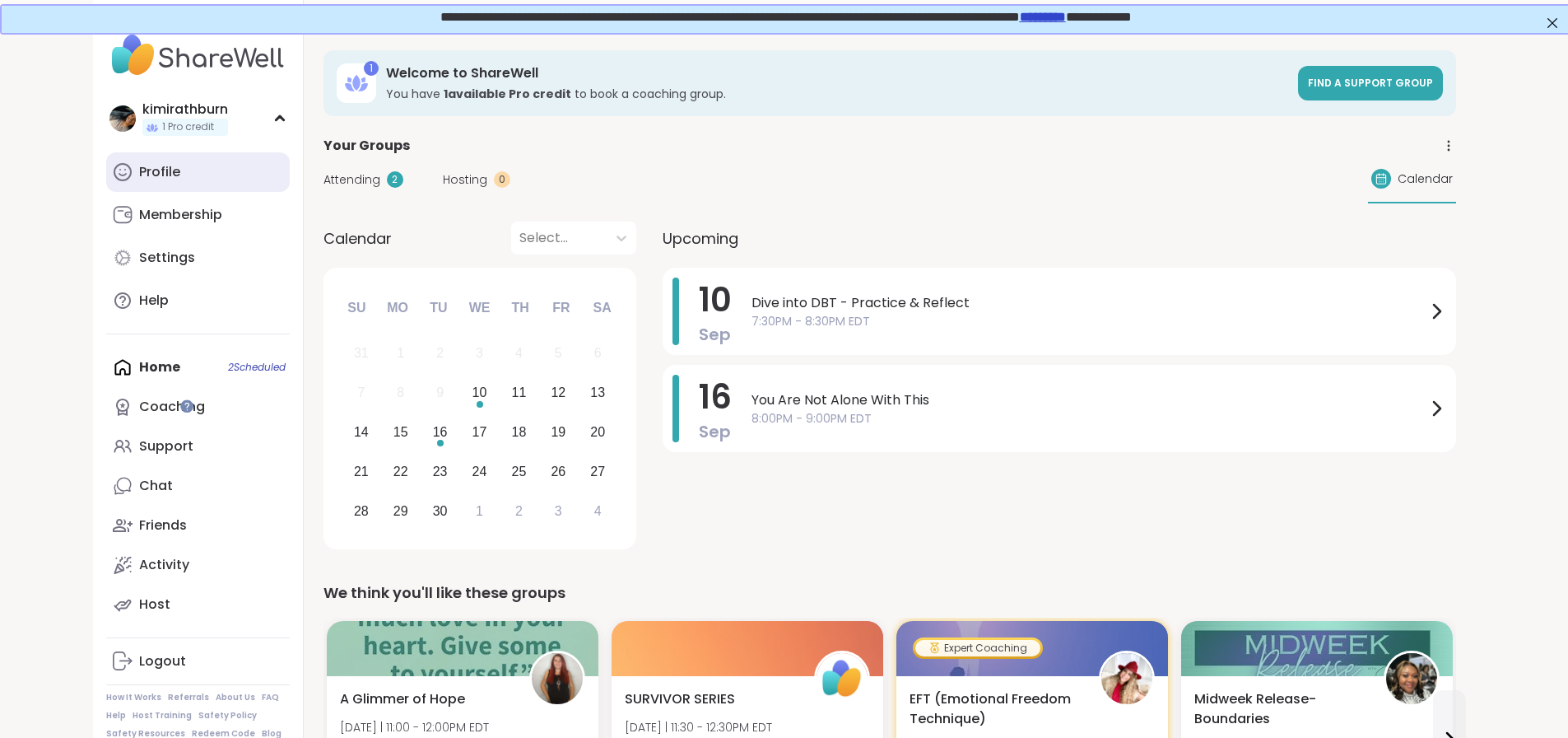
click at [125, 177] on link "Profile" at bounding box center [198, 172] width 184 height 39
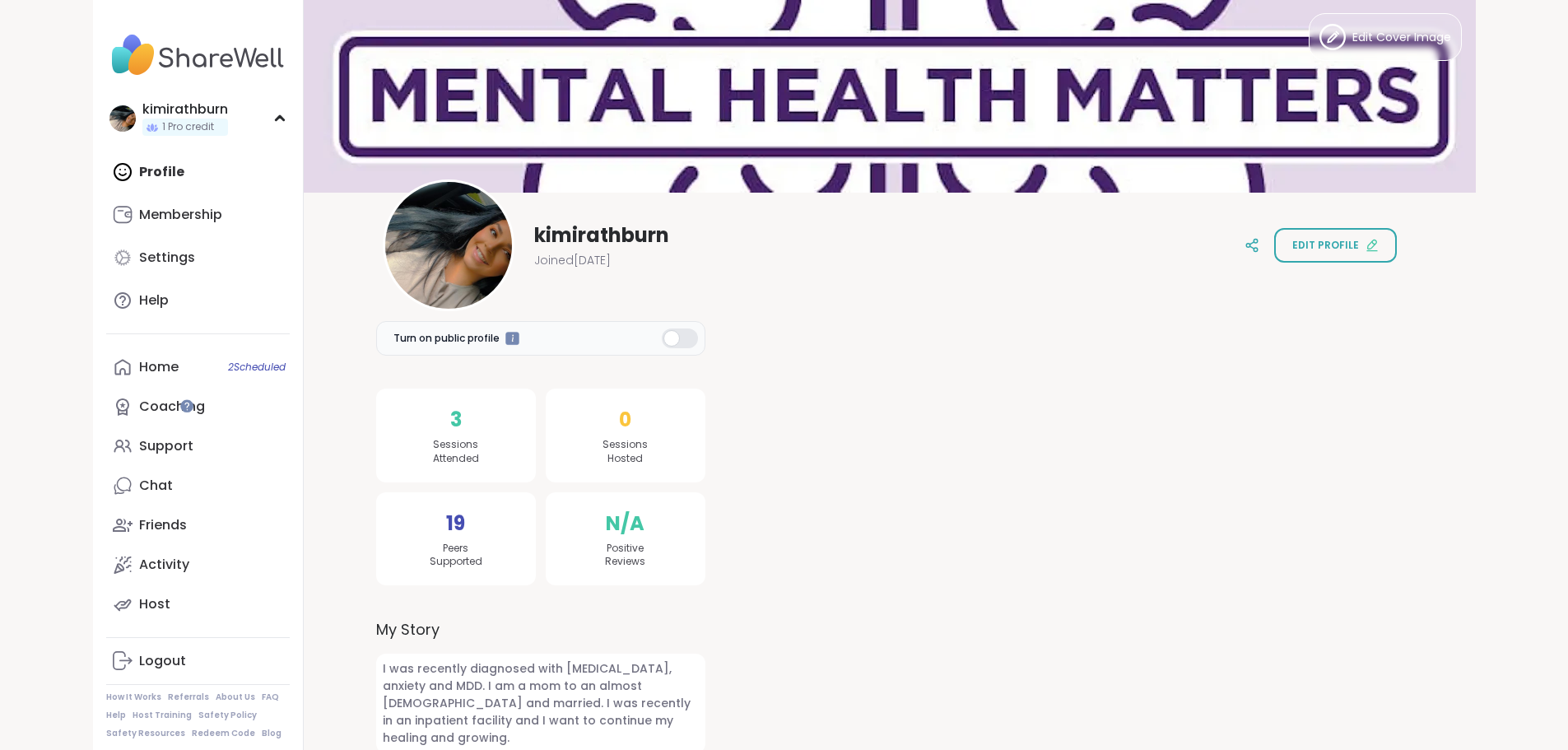
scroll to position [16, 0]
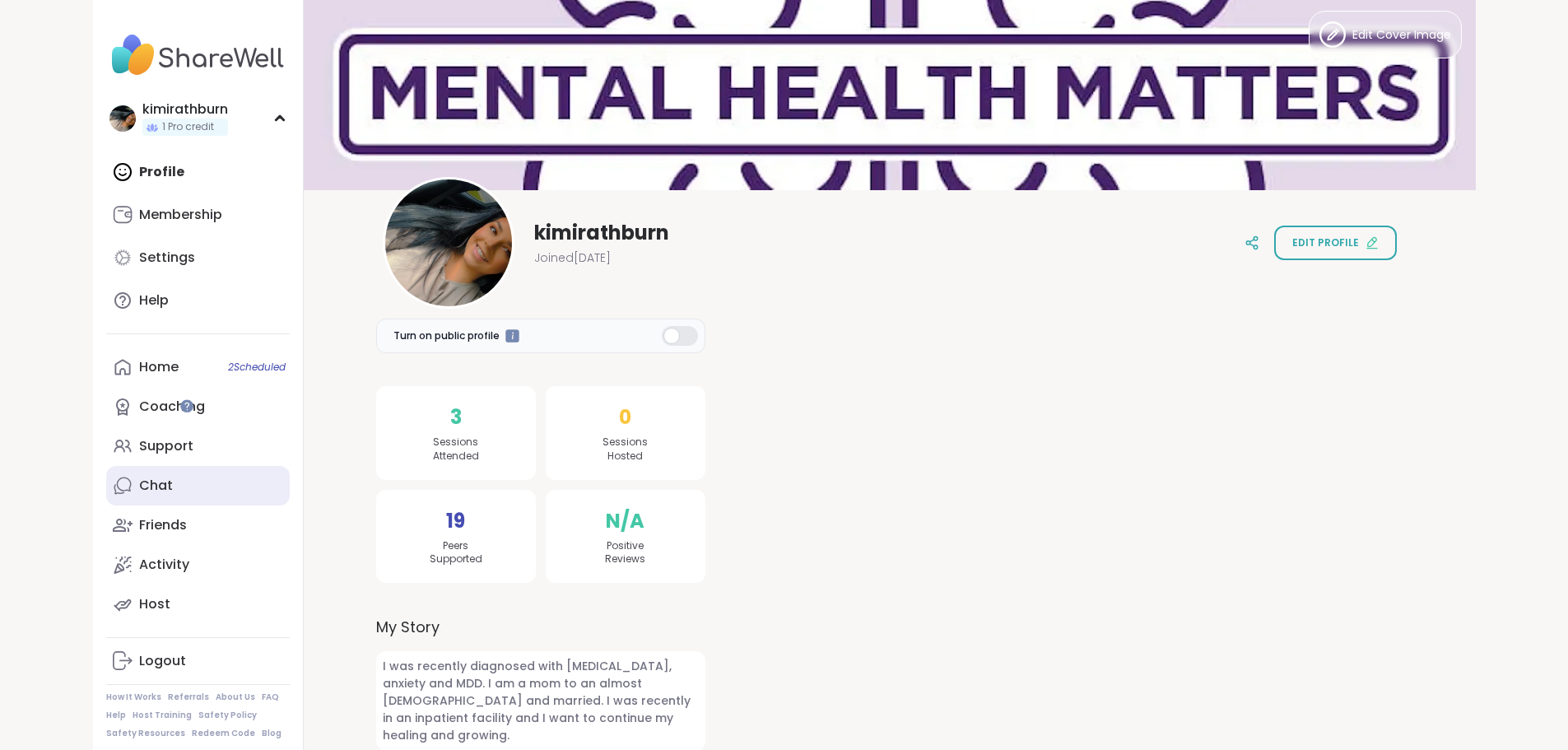
click at [113, 486] on link "Chat" at bounding box center [198, 486] width 184 height 39
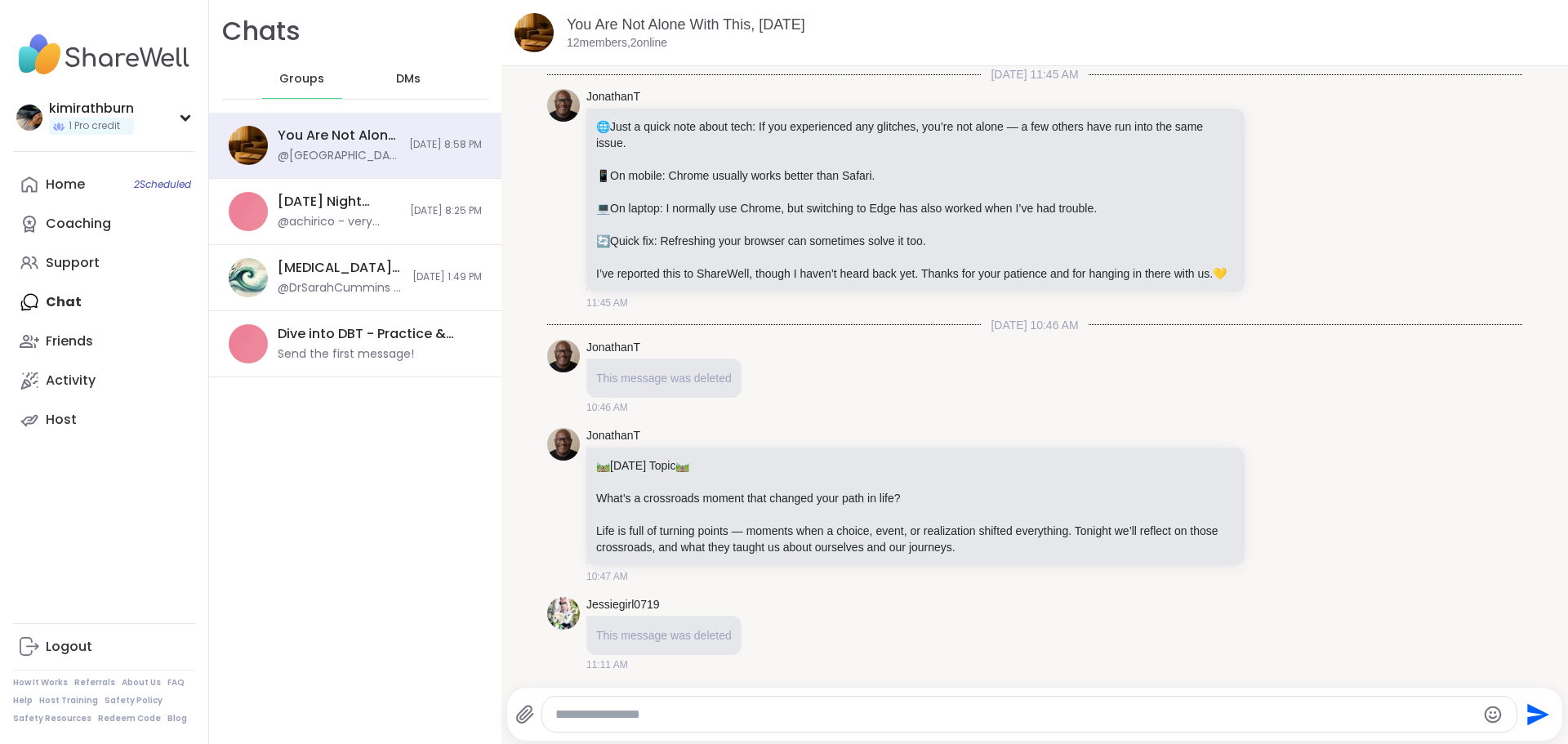
click at [396, 74] on span "DMs" at bounding box center [408, 79] width 24 height 17
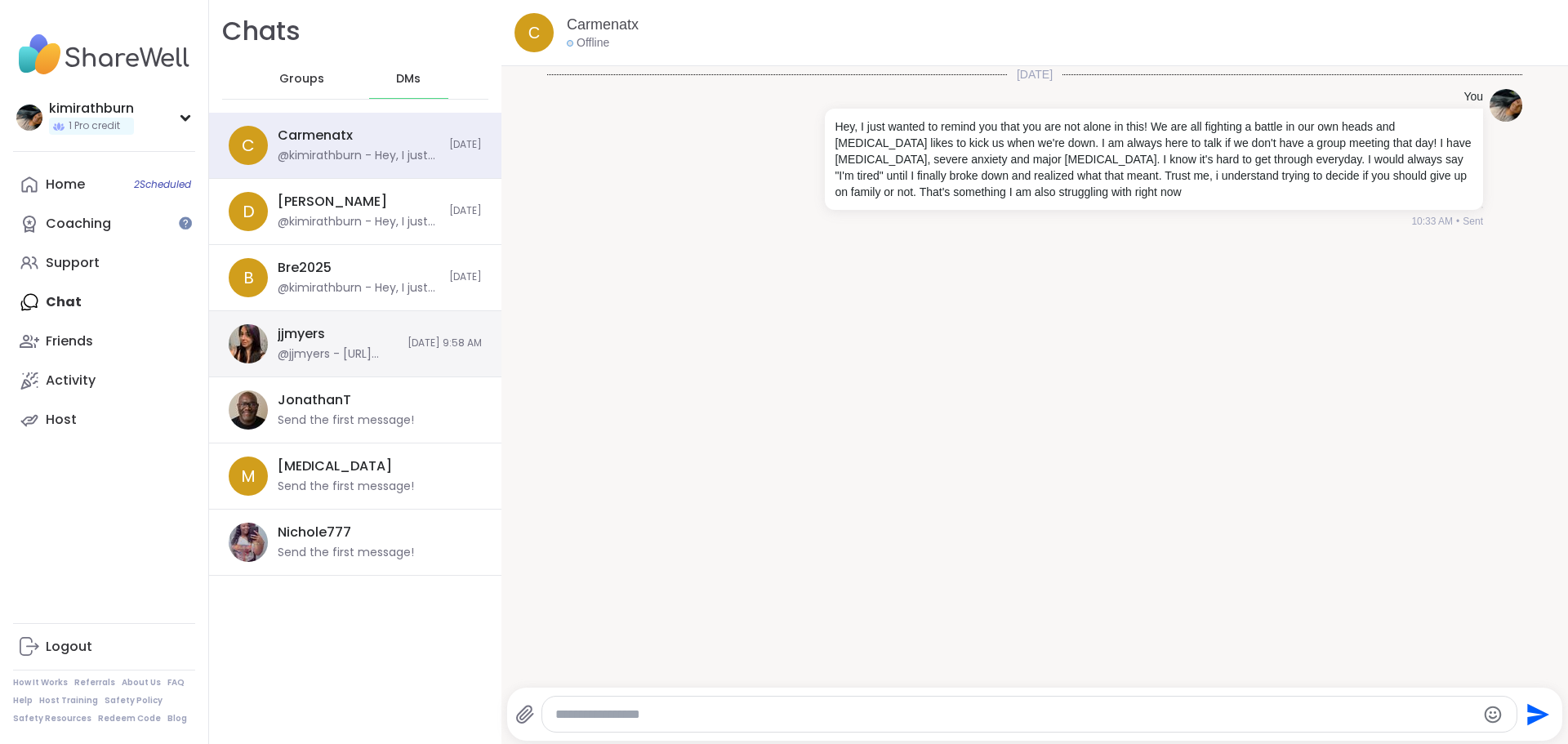
click at [365, 349] on div "@jjmyers - [URL][DOMAIN_NAME]" at bounding box center [338, 354] width 120 height 17
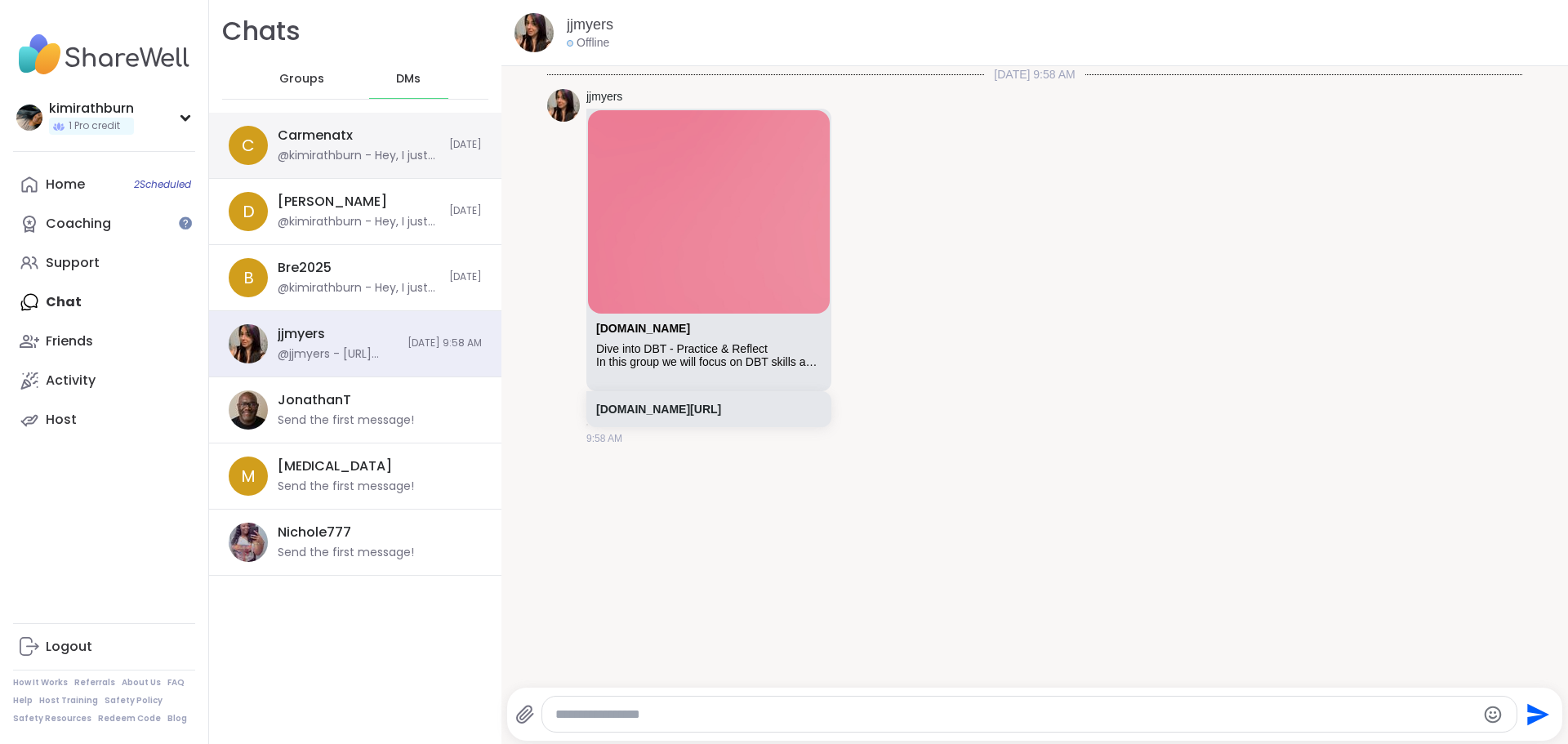
click at [336, 164] on div "@kimirathburn - Hey, I just wanted to remind you that you are not alone in this…" at bounding box center [359, 156] width 162 height 17
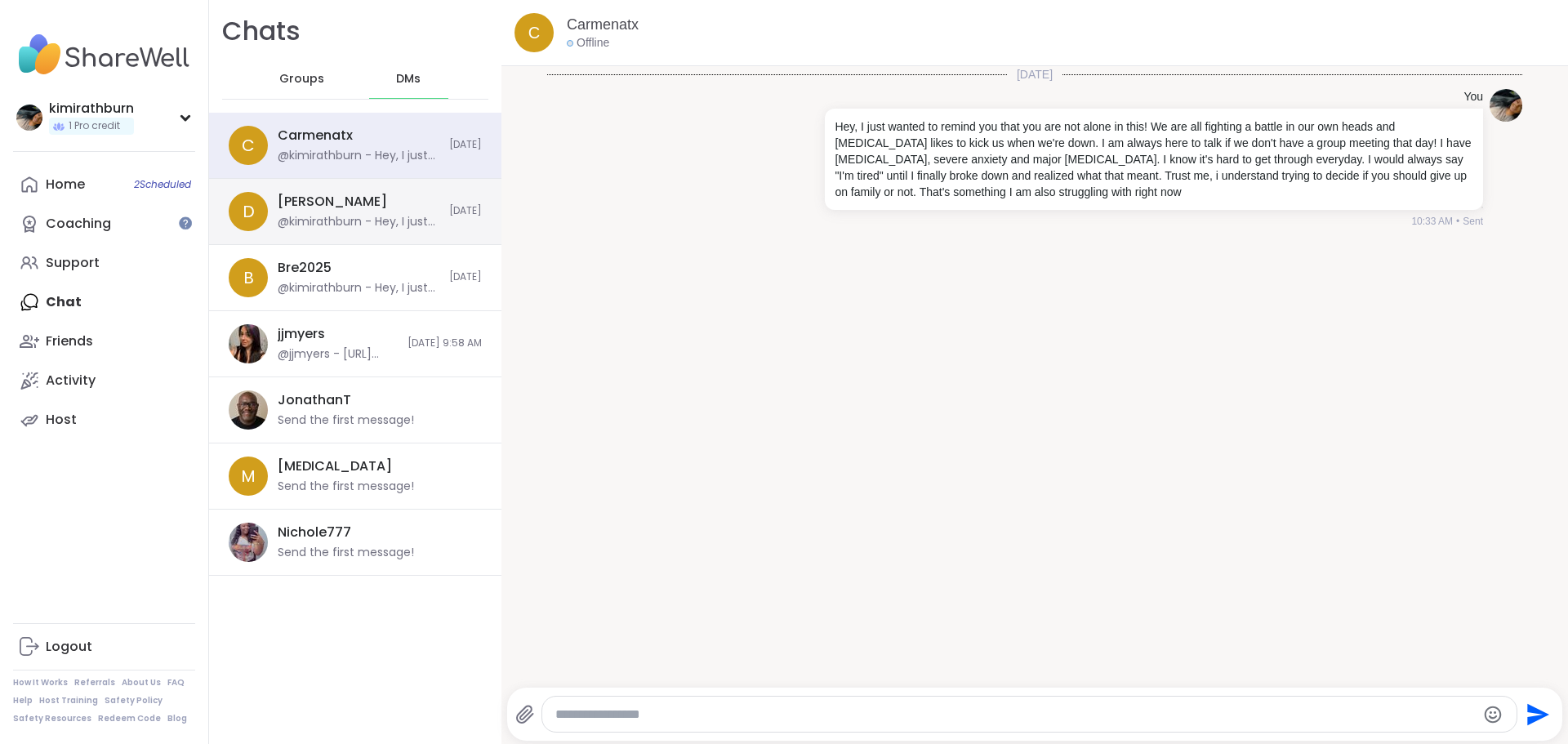
click at [330, 192] on div "D [PERSON_NAME] @kimirathburn - Hey, I just wanted to remind you that you are n…" at bounding box center [355, 211] width 292 height 66
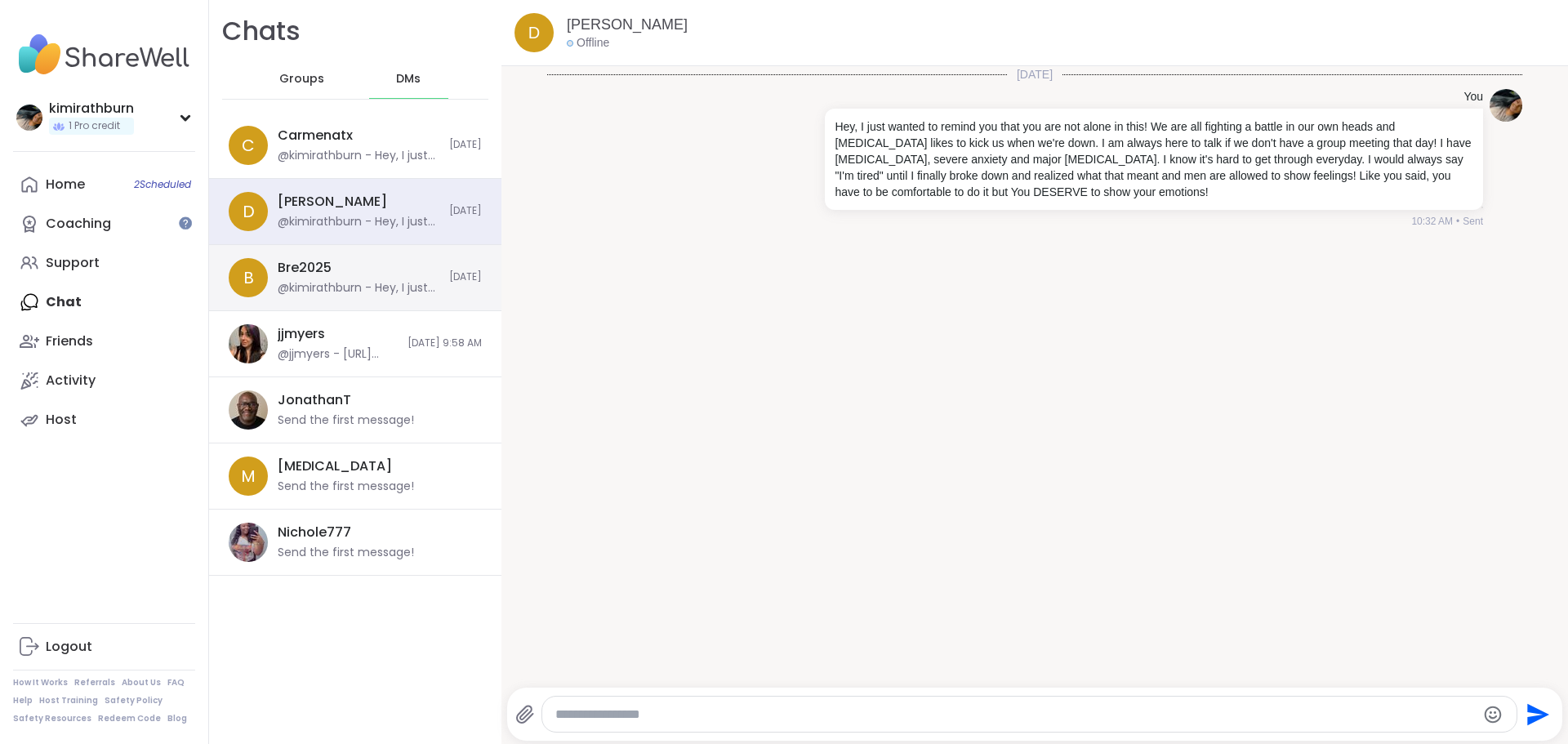
click at [335, 254] on div "B Bre2025 @kimirathburn - Hey, I just wanted to remind you that you are not alo…" at bounding box center [355, 277] width 292 height 66
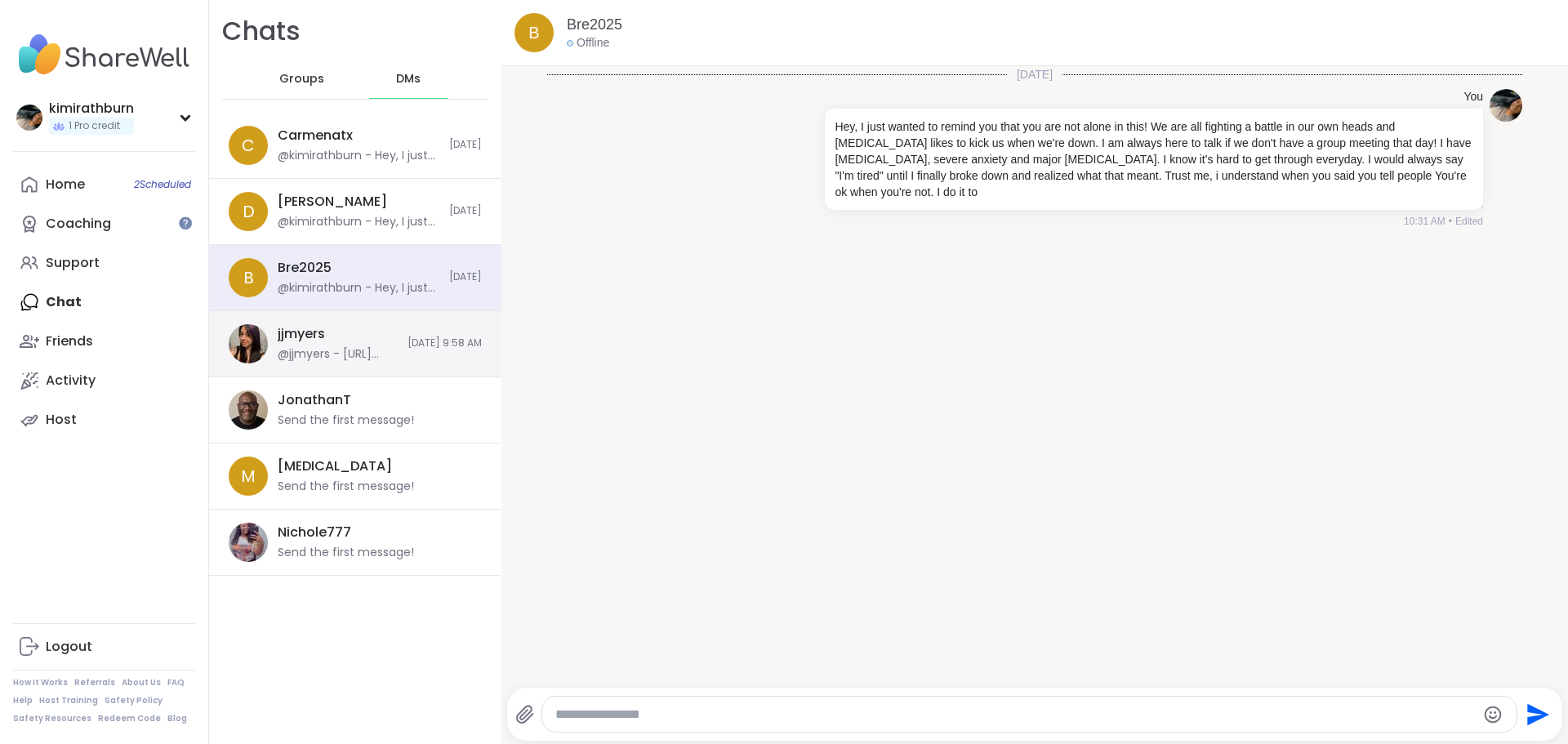
click at [323, 340] on div "jjmyers" at bounding box center [301, 334] width 47 height 18
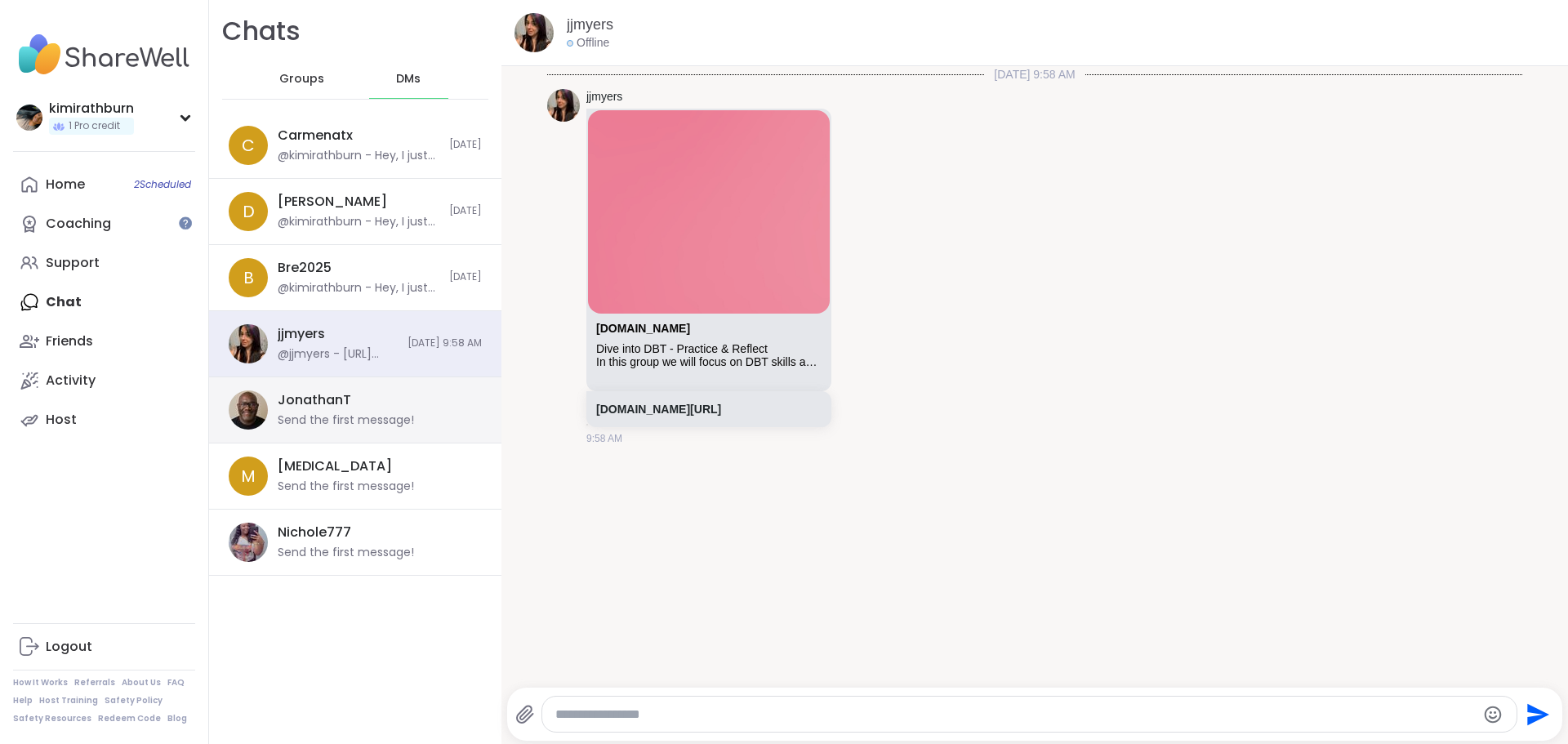
click at [312, 390] on div "JonathanT Send the first message!" at bounding box center [355, 410] width 292 height 66
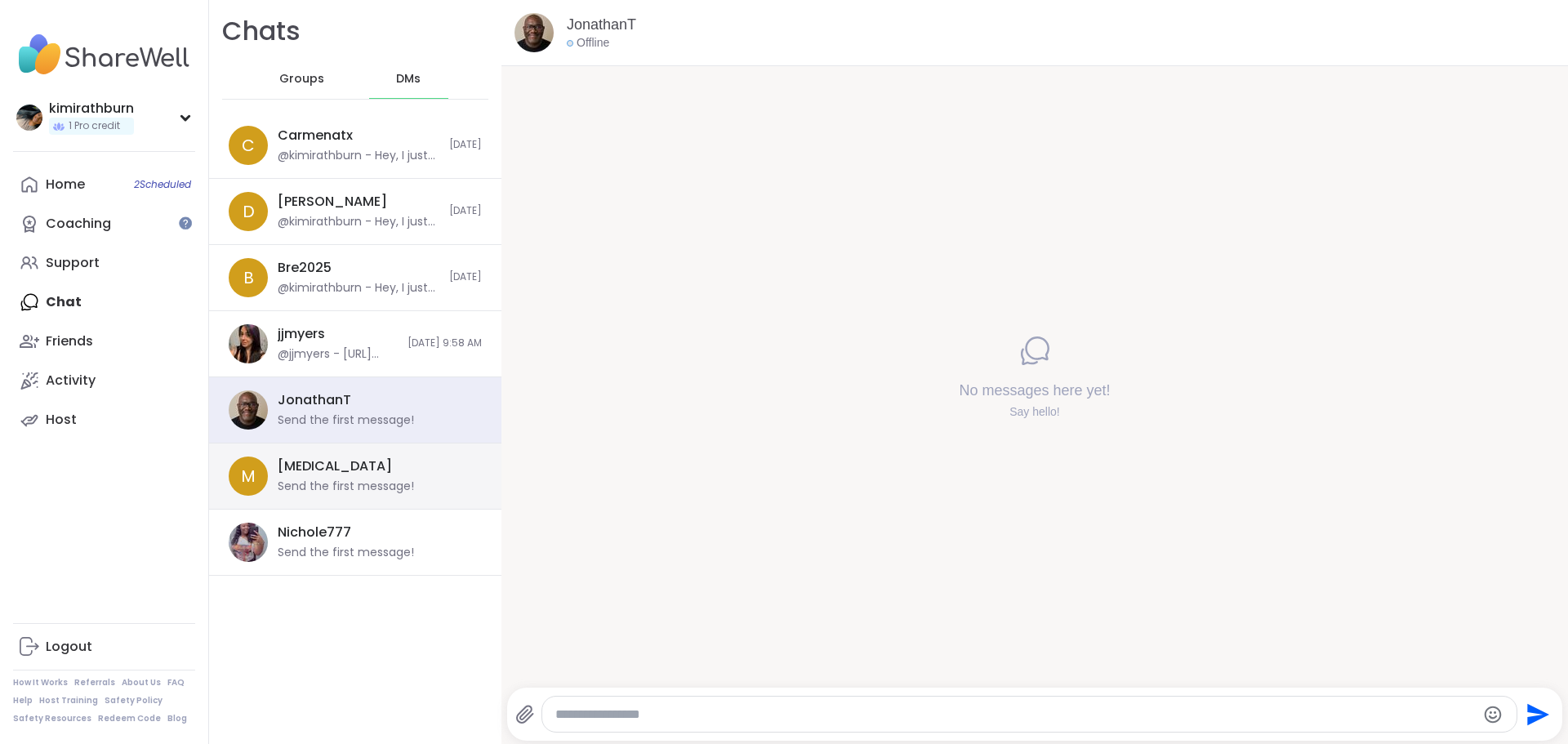
click at [312, 479] on div "[MEDICAL_DATA] Send the first message!" at bounding box center [375, 476] width 194 height 37
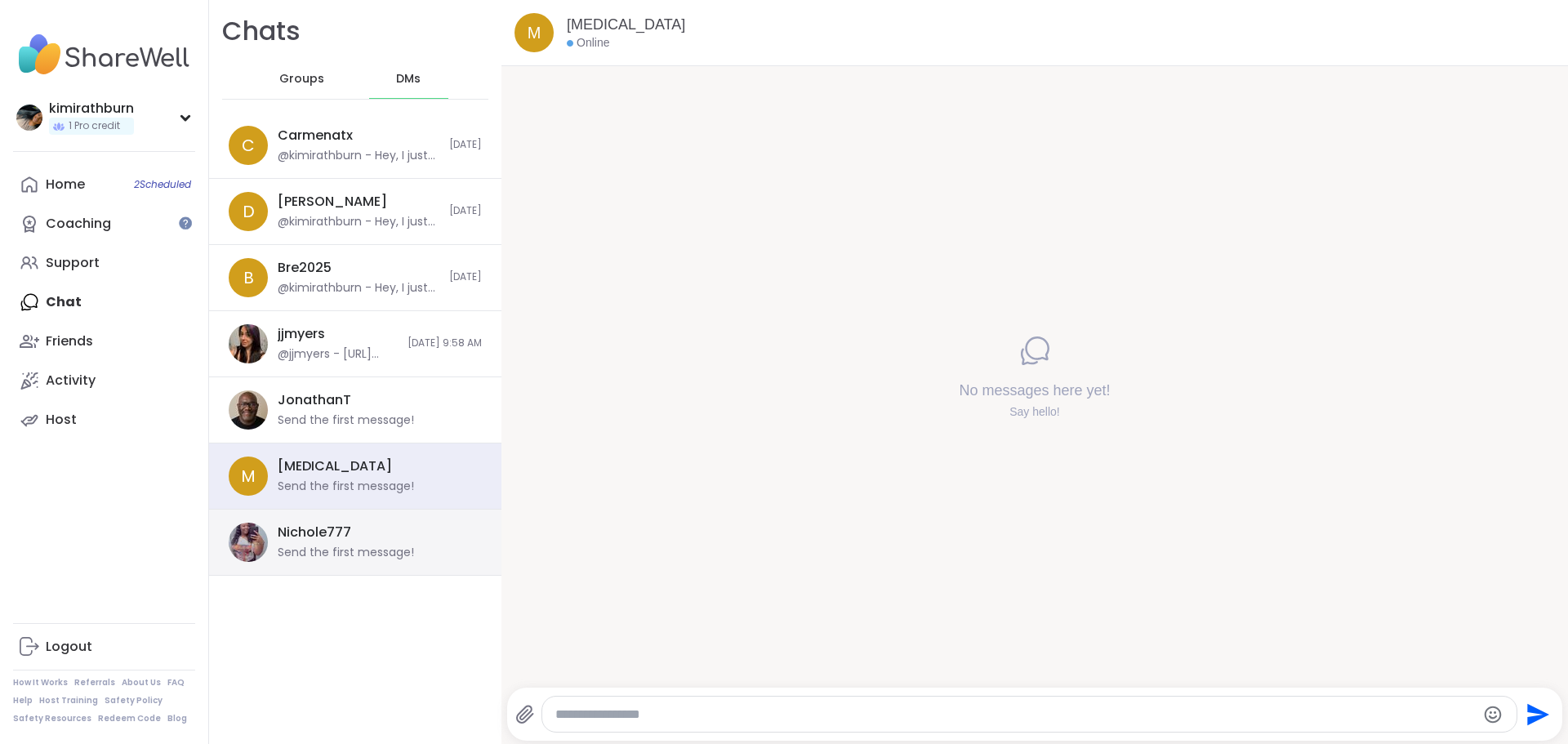
click at [308, 559] on div "Send the first message!" at bounding box center [346, 553] width 137 height 17
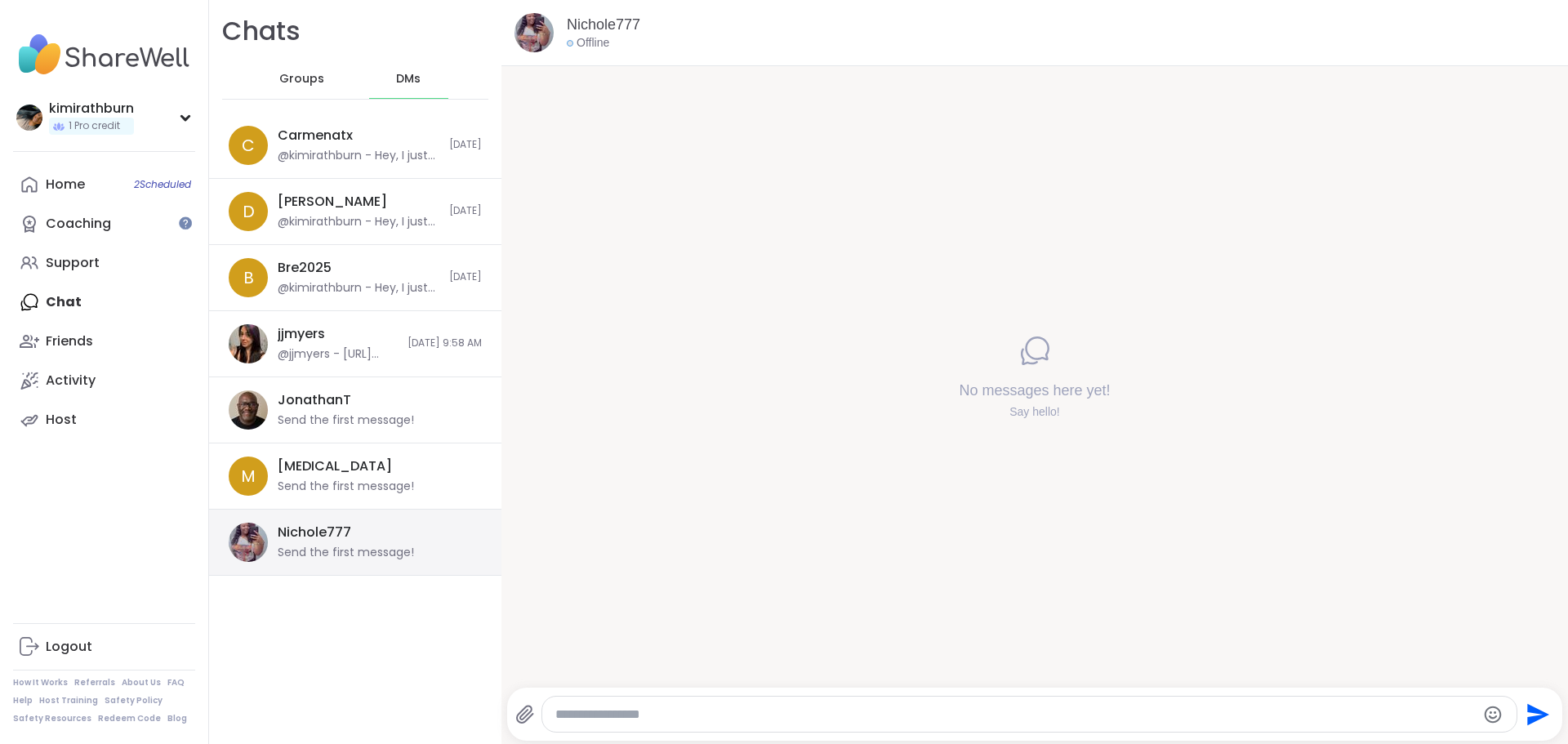
click at [318, 520] on div "Nichole777 Send the first message!" at bounding box center [355, 542] width 292 height 66
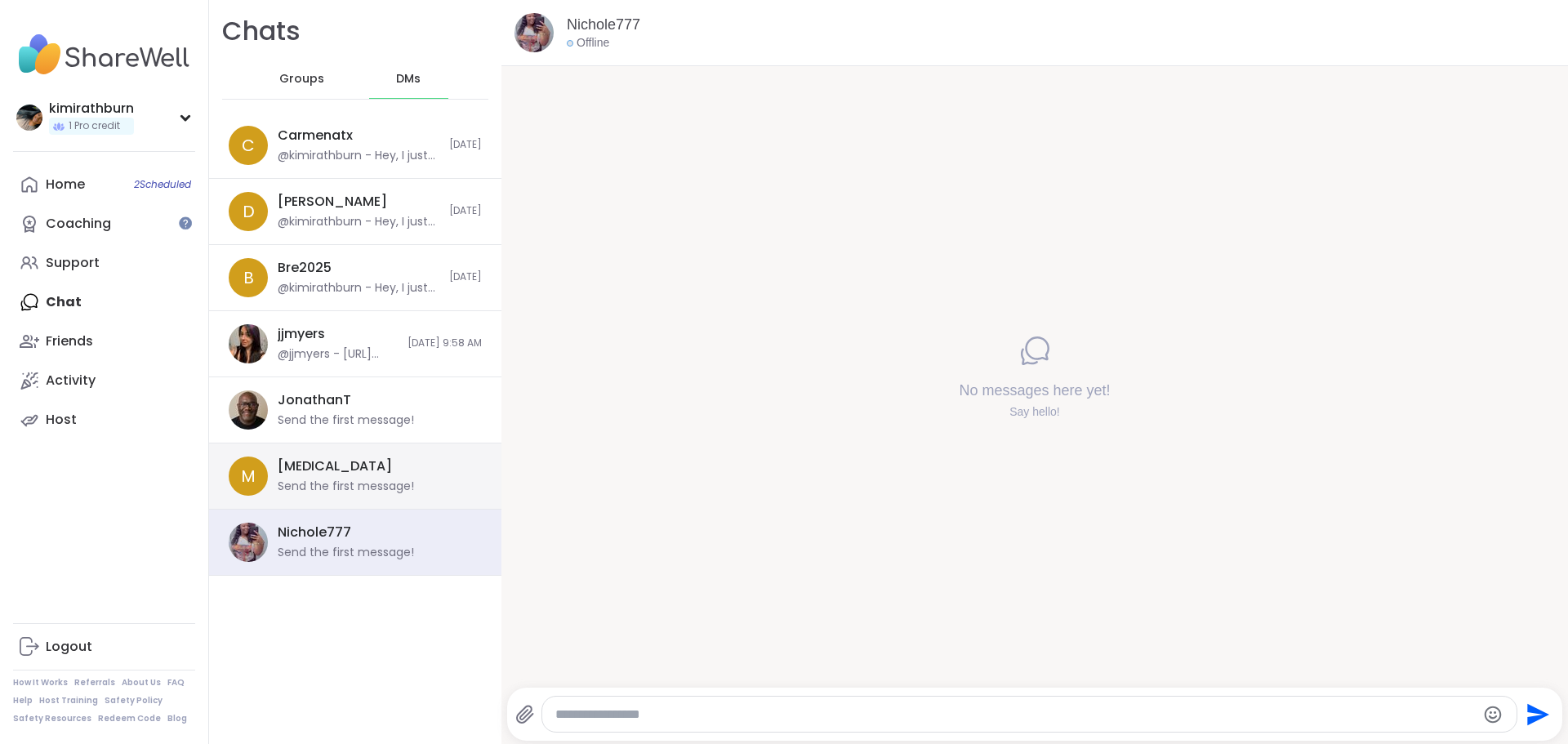
click at [326, 488] on div "Send the first message!" at bounding box center [346, 487] width 137 height 17
